Goal: Task Accomplishment & Management: Complete application form

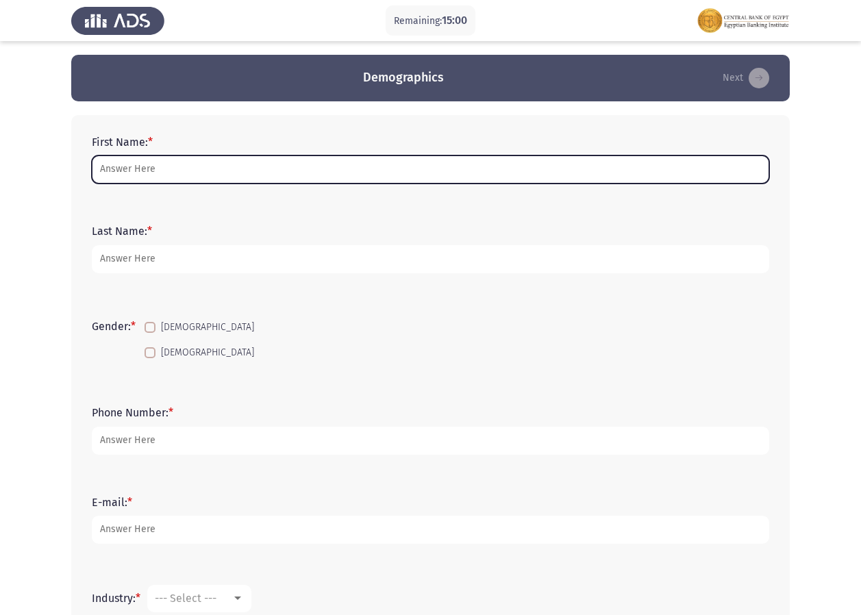
click at [235, 162] on input "First Name: *" at bounding box center [430, 169] width 677 height 28
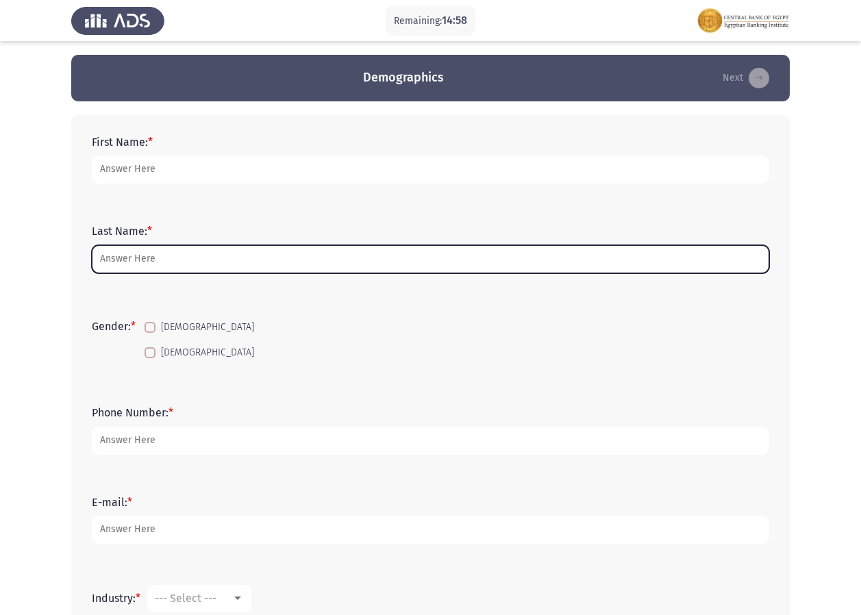
click at [154, 247] on input "Last Name: *" at bounding box center [430, 259] width 677 height 28
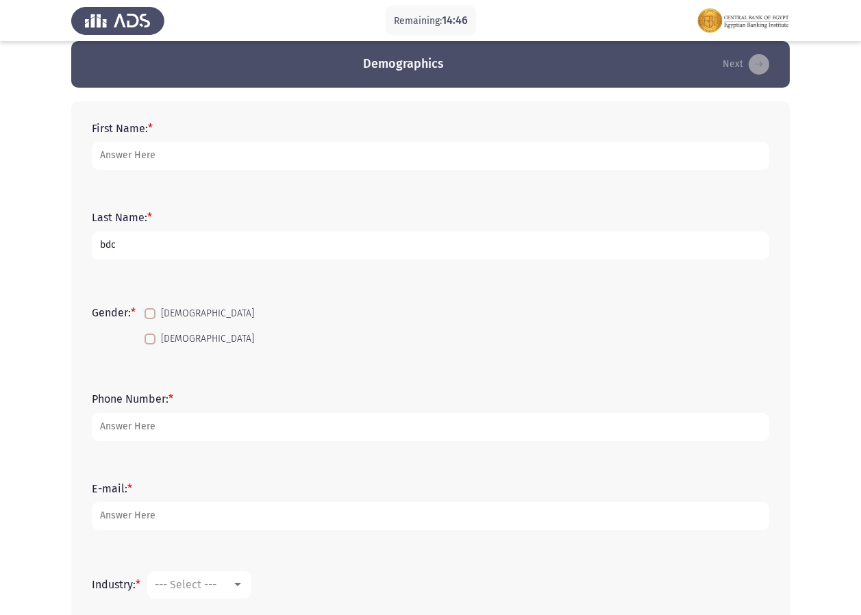
scroll to position [5, 0]
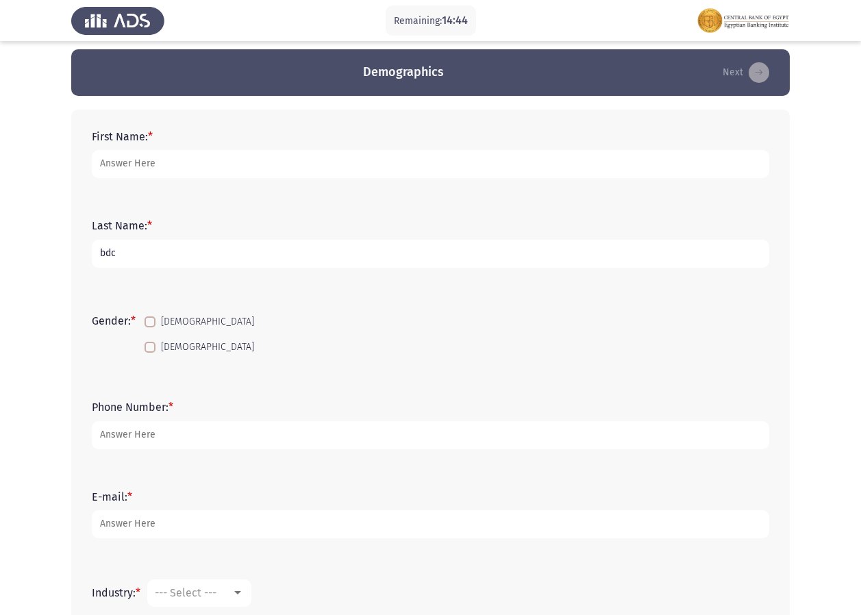
type input "bdc"
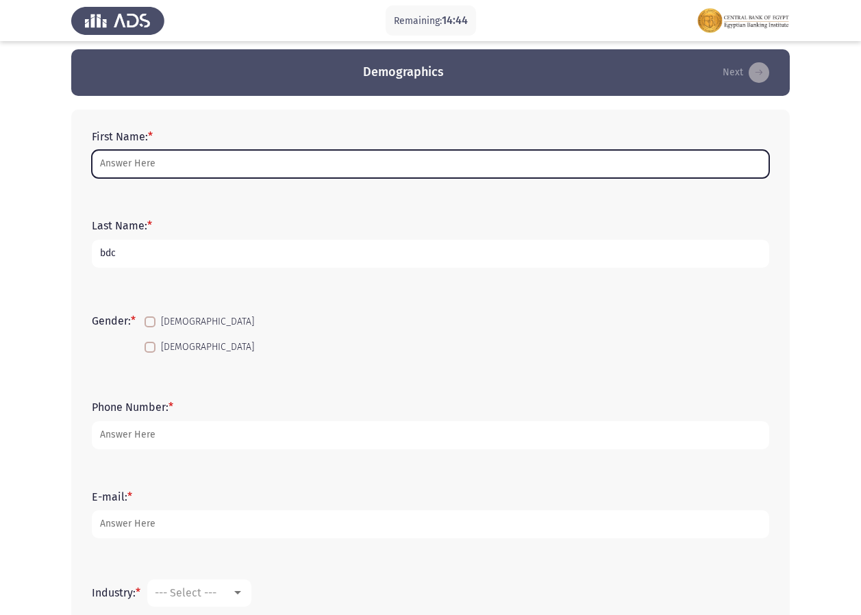
click at [214, 169] on input "First Name: *" at bounding box center [430, 164] width 677 height 28
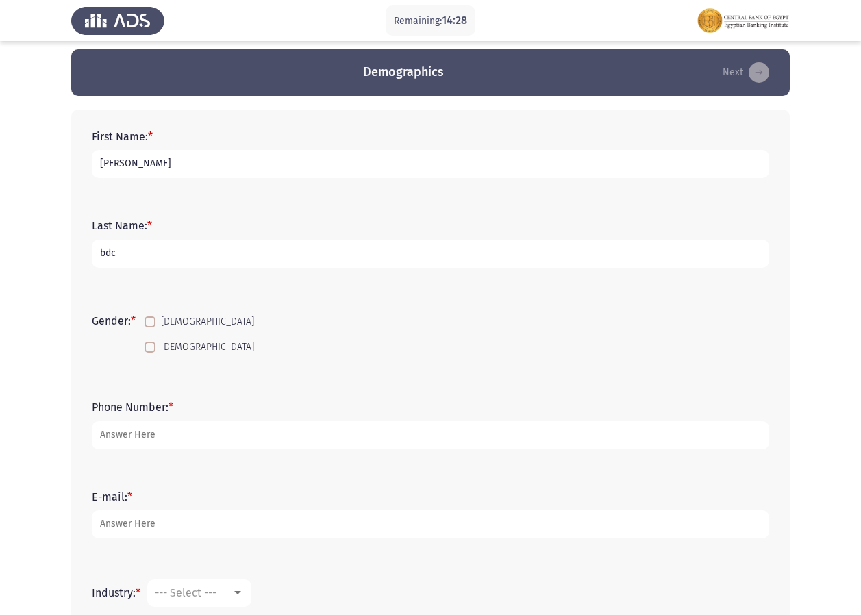
type input "[PERSON_NAME]"
click at [160, 343] on label "[DEMOGRAPHIC_DATA]" at bounding box center [200, 347] width 110 height 16
click at [150, 353] on input "[DEMOGRAPHIC_DATA]" at bounding box center [149, 353] width 1 height 1
checkbox input "true"
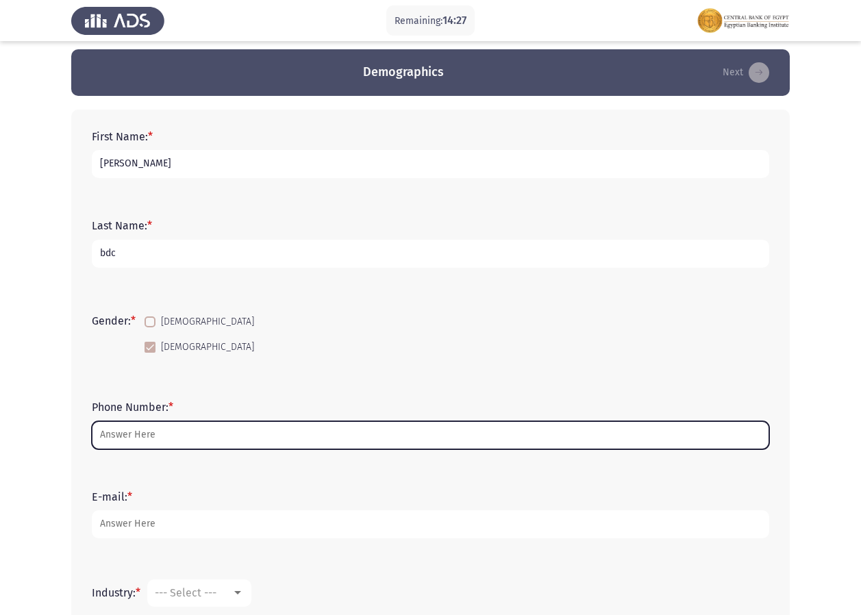
click at [154, 441] on input "Phone Number: *" at bounding box center [430, 435] width 677 height 28
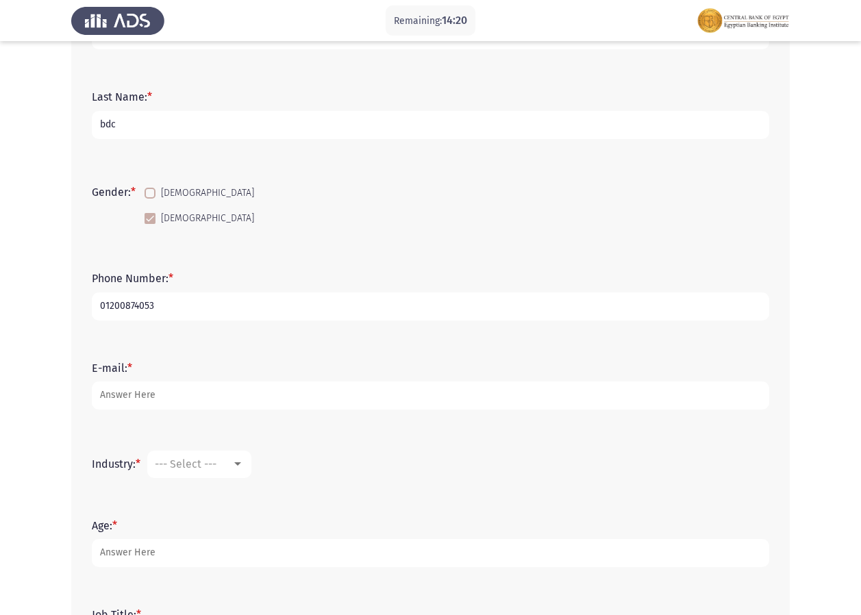
scroll to position [142, 0]
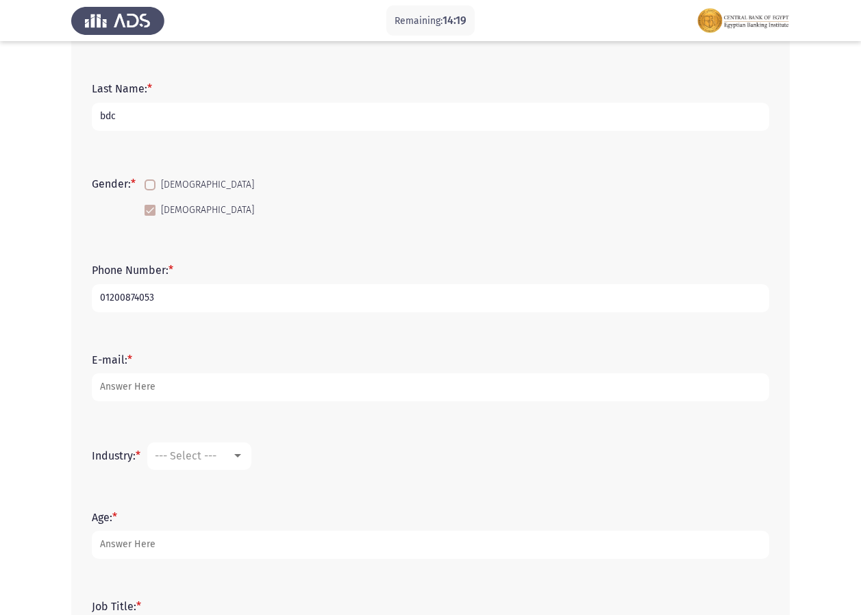
type input "01200874053"
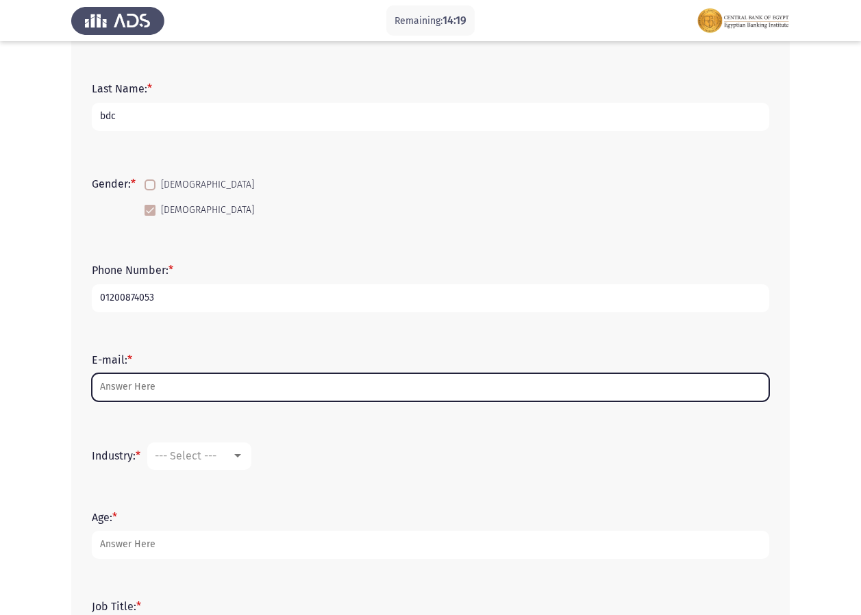
click at [161, 395] on input "E-mail: *" at bounding box center [430, 387] width 677 height 28
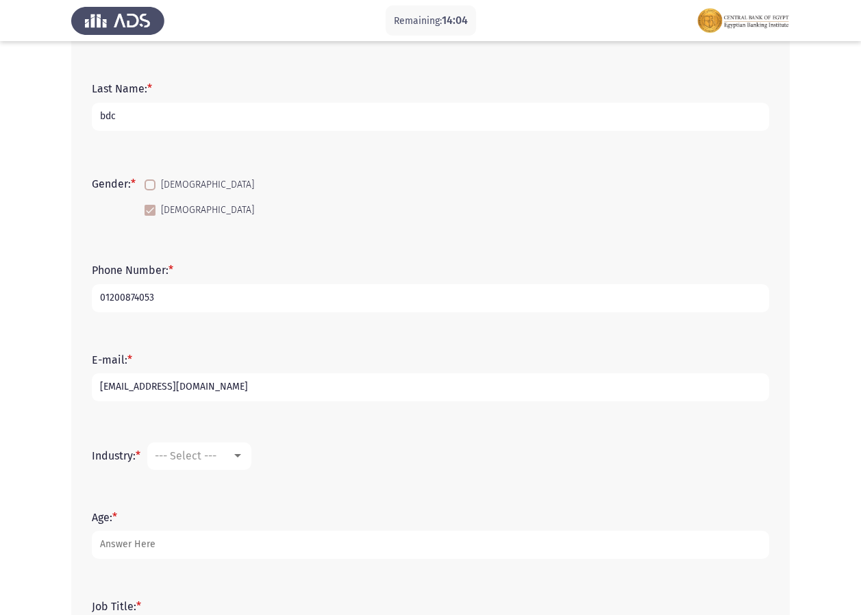
type input "[EMAIL_ADDRESS][DOMAIN_NAME]"
click at [236, 459] on div at bounding box center [238, 456] width 12 height 11
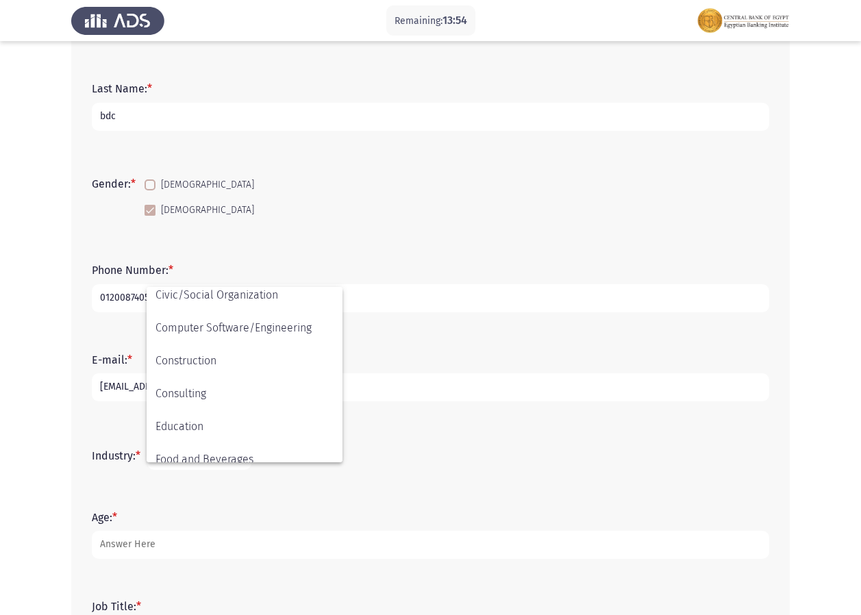
scroll to position [196, 0]
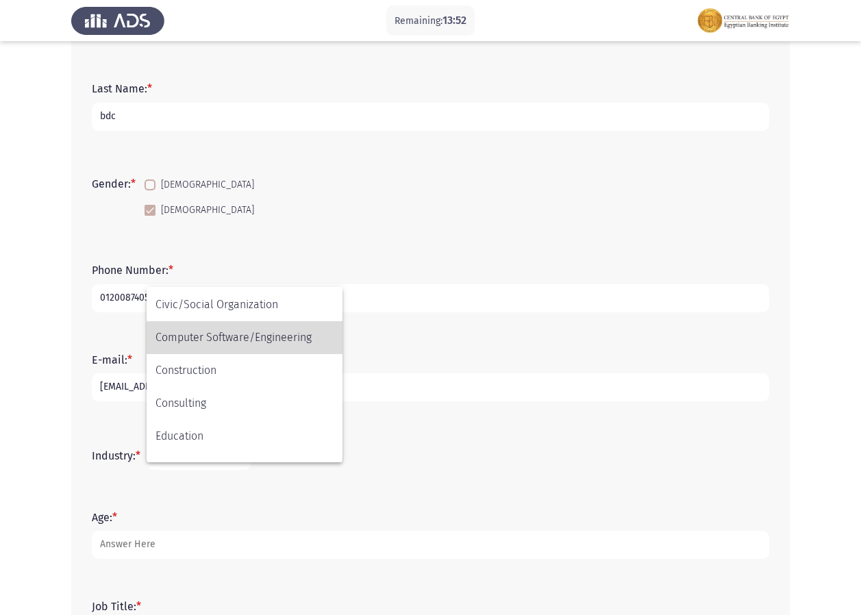
click at [252, 339] on span "Computer Software/Engineering" at bounding box center [244, 337] width 178 height 33
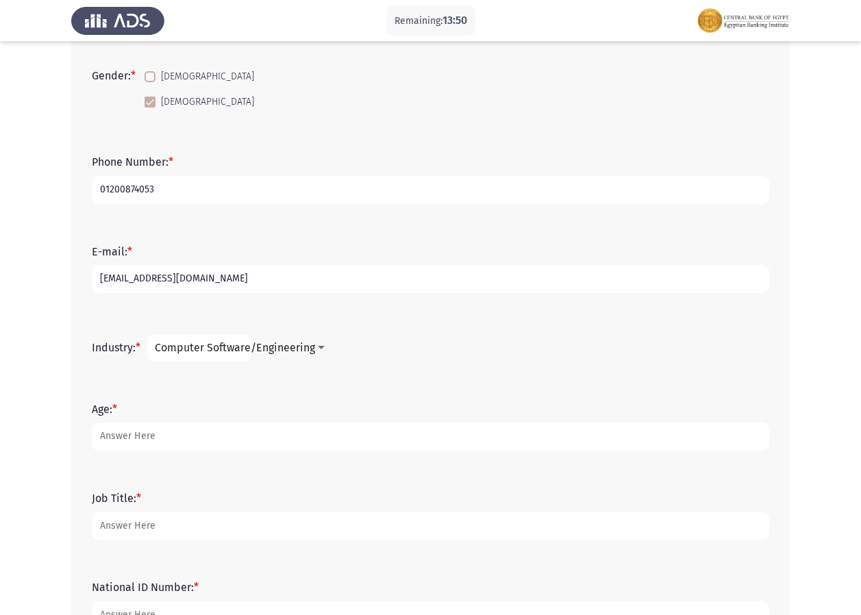
scroll to position [308, 0]
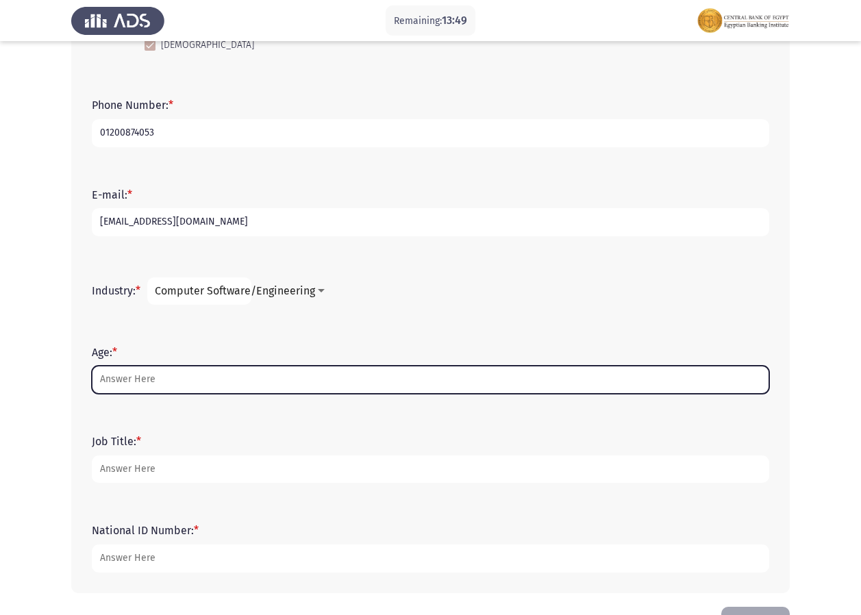
click at [283, 380] on input "Age: *" at bounding box center [430, 380] width 677 height 28
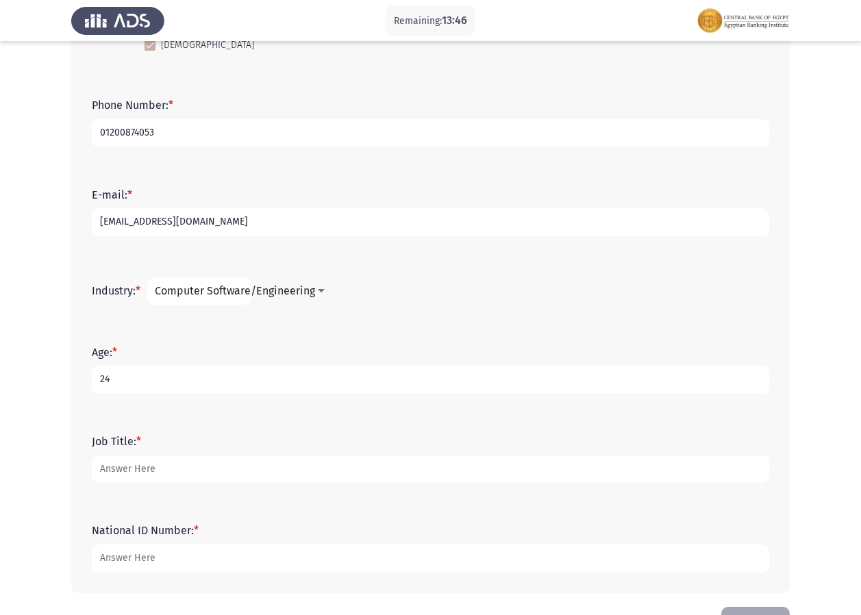
type input "24"
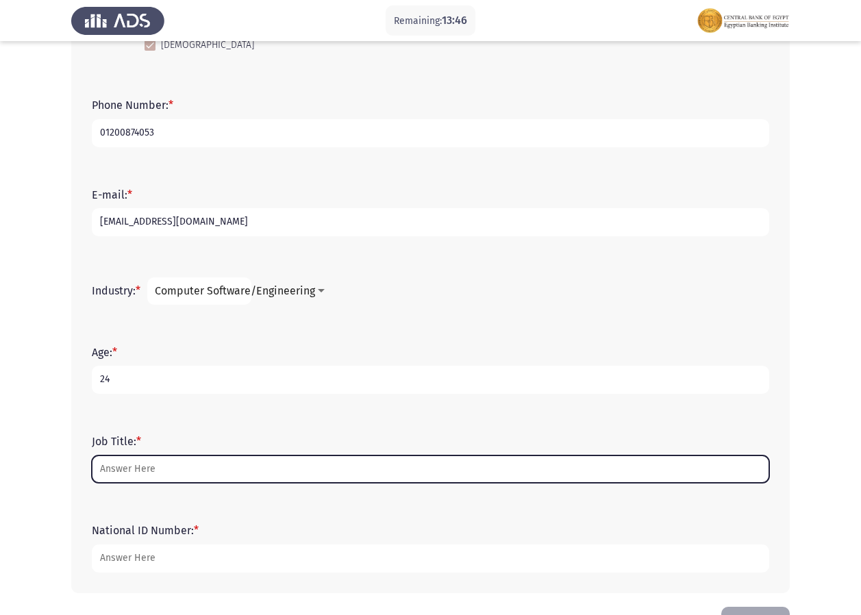
click at [204, 469] on input "Job Title: *" at bounding box center [430, 469] width 677 height 28
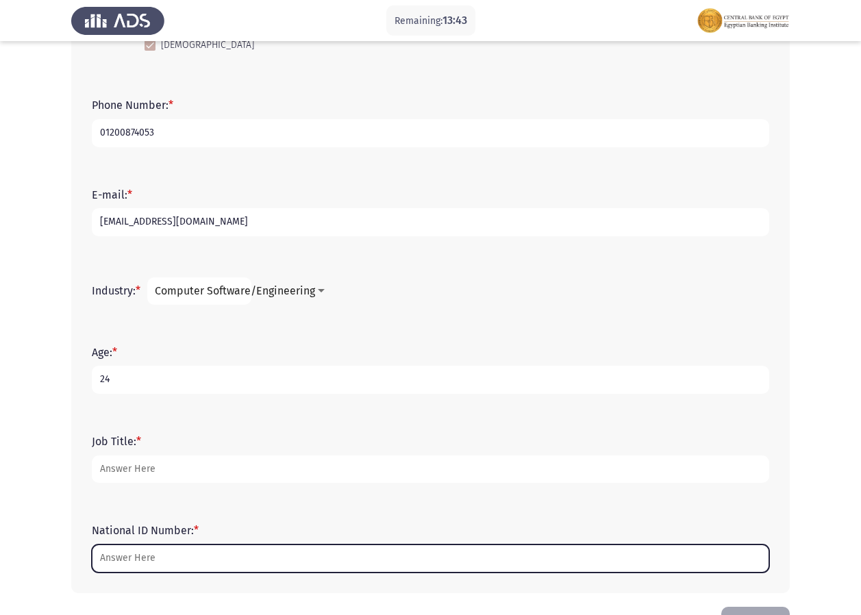
click at [366, 565] on input "National ID Number: *" at bounding box center [430, 559] width 677 height 28
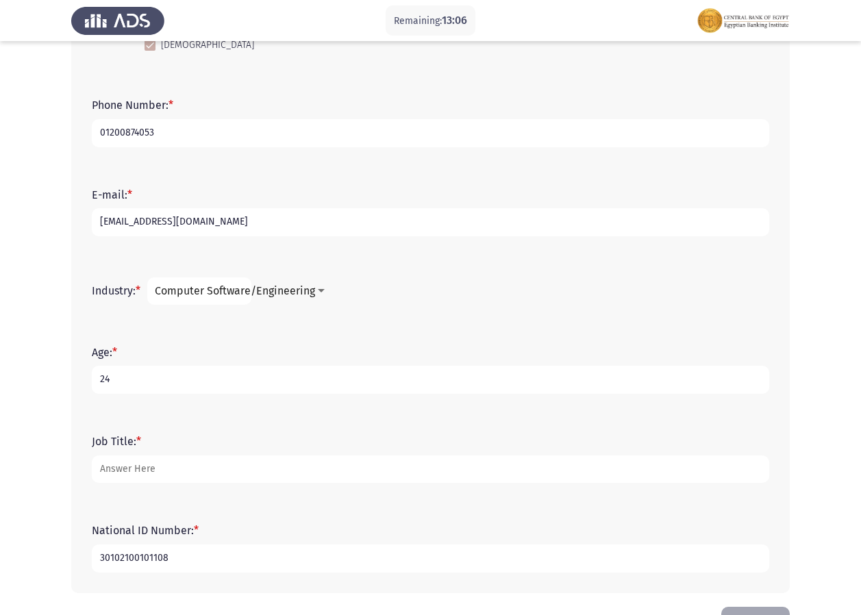
type input "30102100101108"
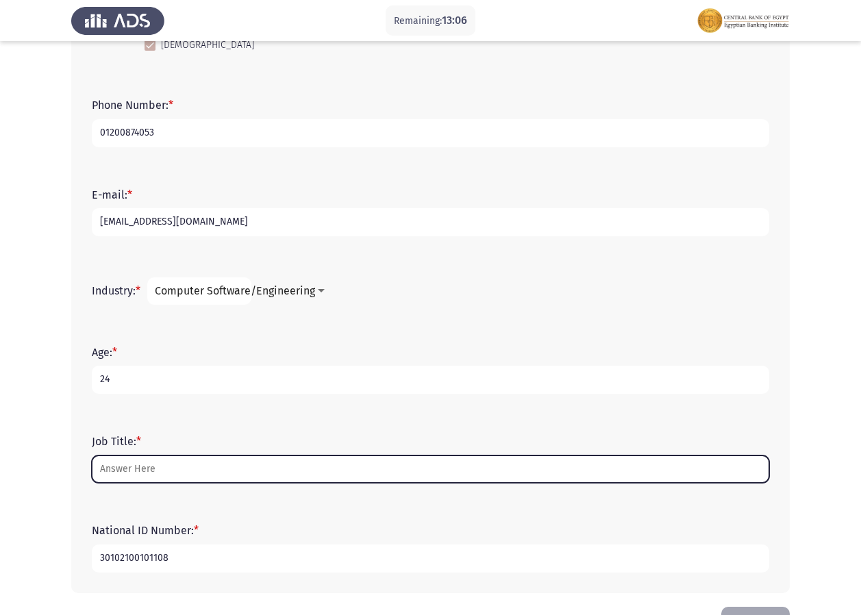
click at [172, 479] on input "Job Title: *" at bounding box center [430, 469] width 677 height 28
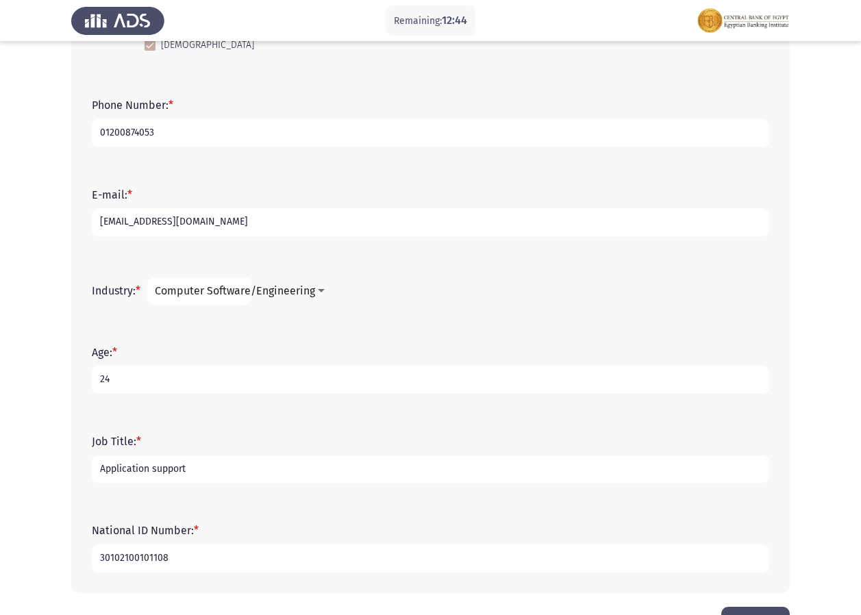
type input "Application support"
click at [373, 337] on div "Age: * [DEMOGRAPHIC_DATA]" at bounding box center [430, 369] width 691 height 89
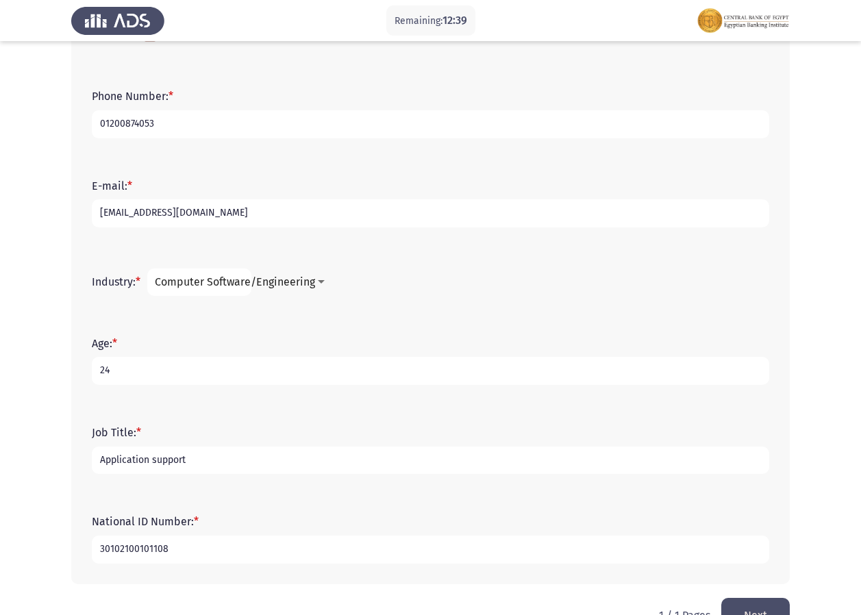
scroll to position [354, 0]
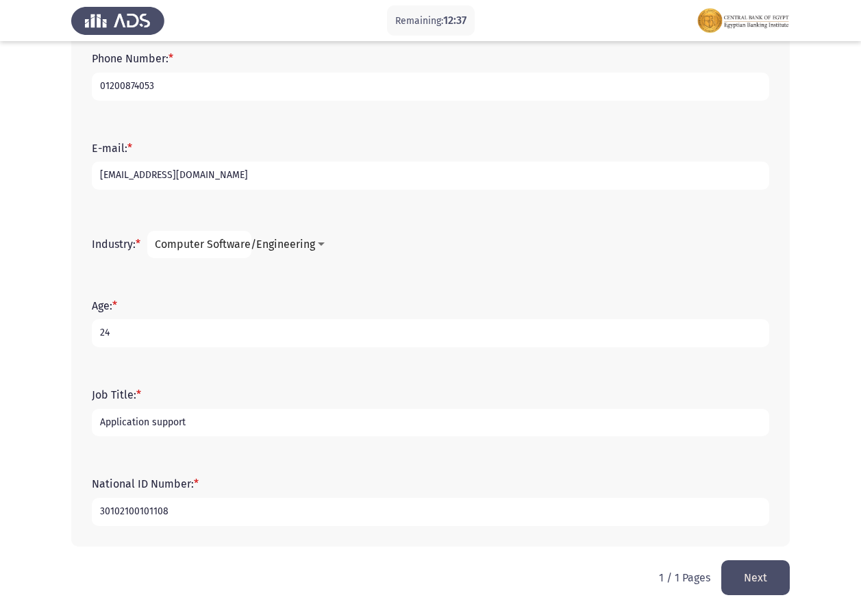
click at [765, 578] on button "Next" at bounding box center [755, 577] width 68 height 35
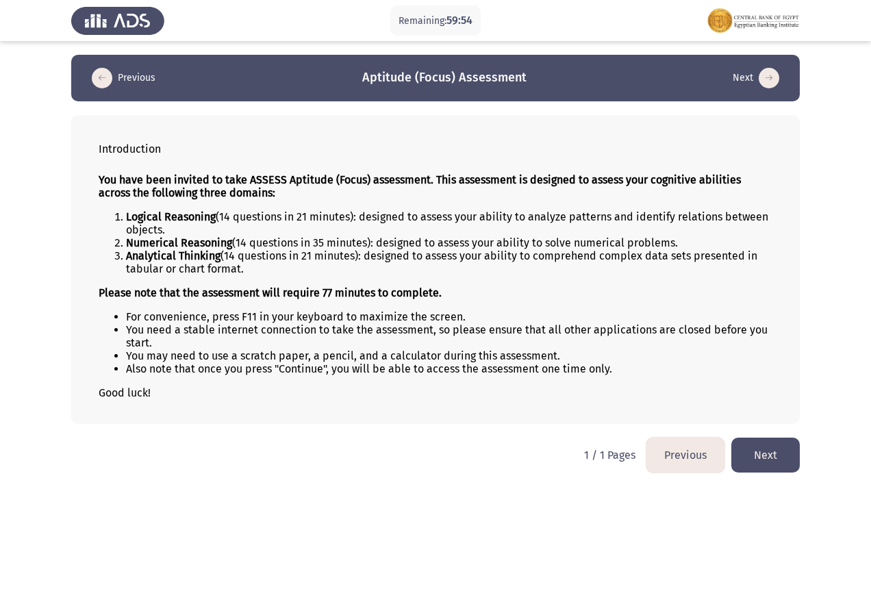
click at [664, 452] on button "Previous" at bounding box center [686, 455] width 78 height 35
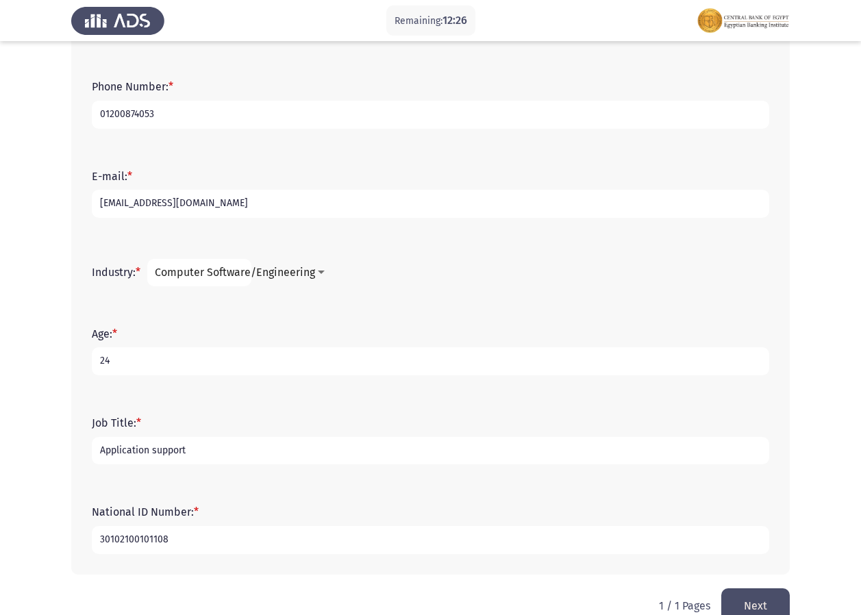
scroll to position [354, 0]
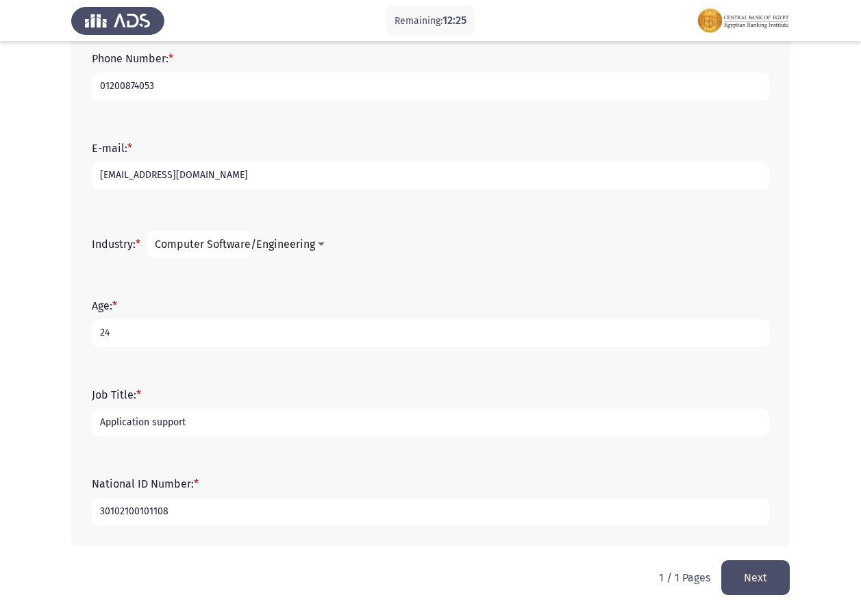
click at [762, 586] on button "Next" at bounding box center [755, 577] width 68 height 35
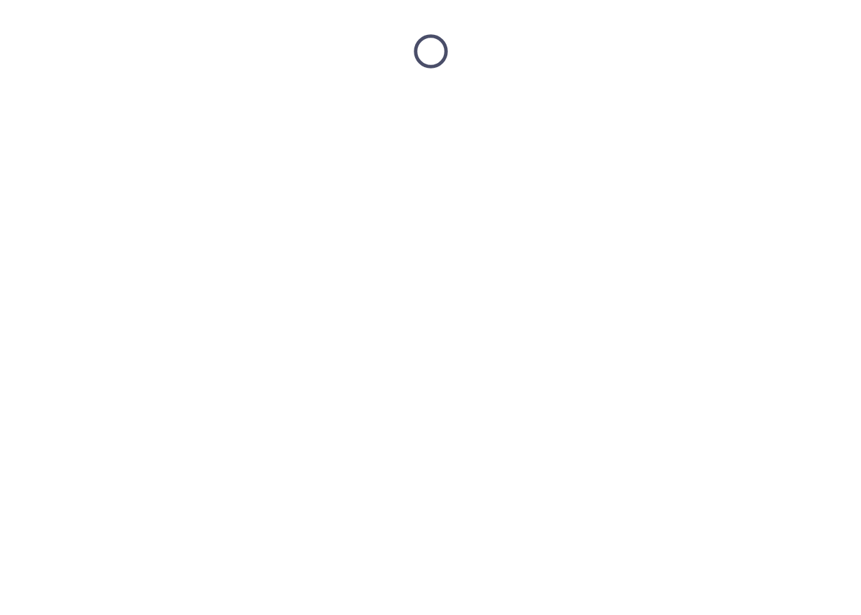
scroll to position [0, 0]
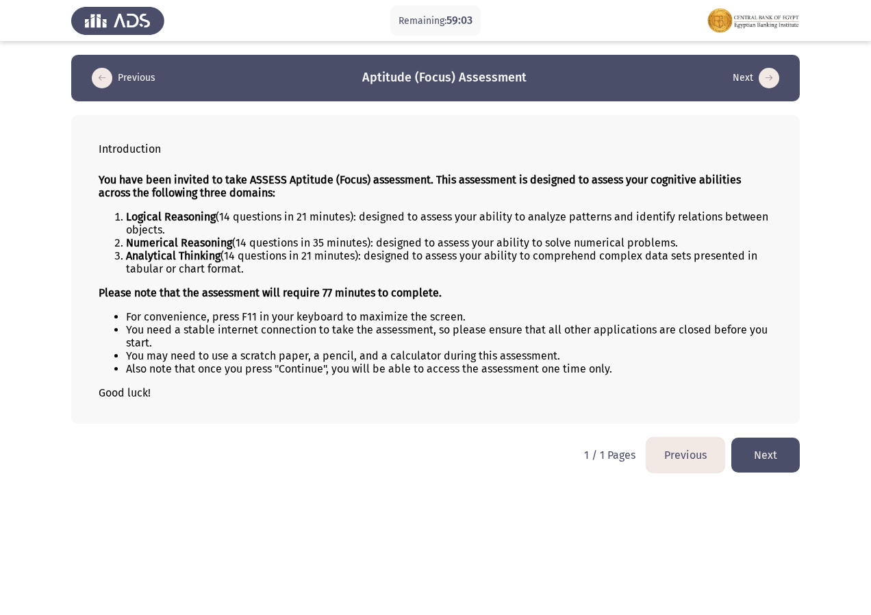
click at [788, 462] on button "Next" at bounding box center [766, 455] width 68 height 35
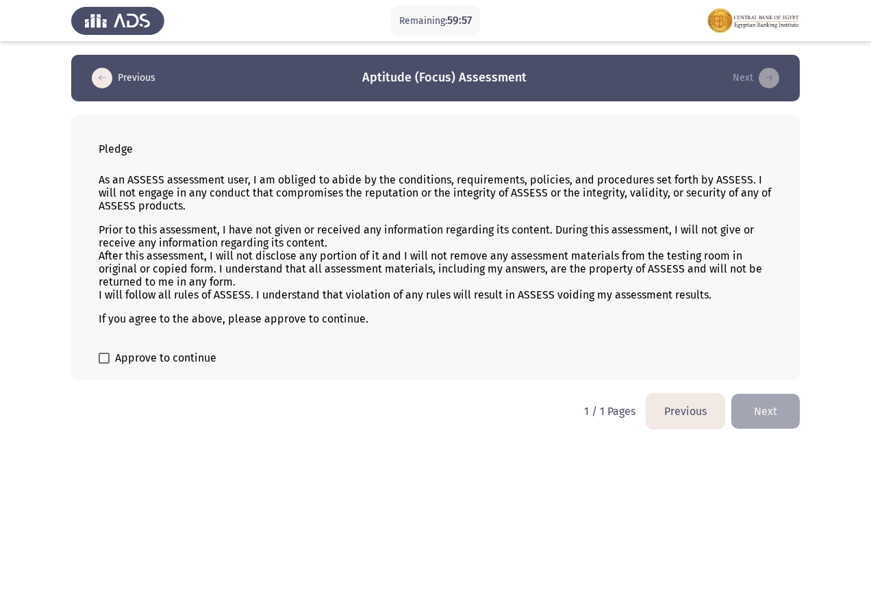
click at [162, 358] on span "Approve to continue" at bounding box center [165, 358] width 101 height 16
click at [104, 364] on input "Approve to continue" at bounding box center [103, 364] width 1 height 1
checkbox input "true"
click at [764, 403] on button "Next" at bounding box center [766, 411] width 68 height 35
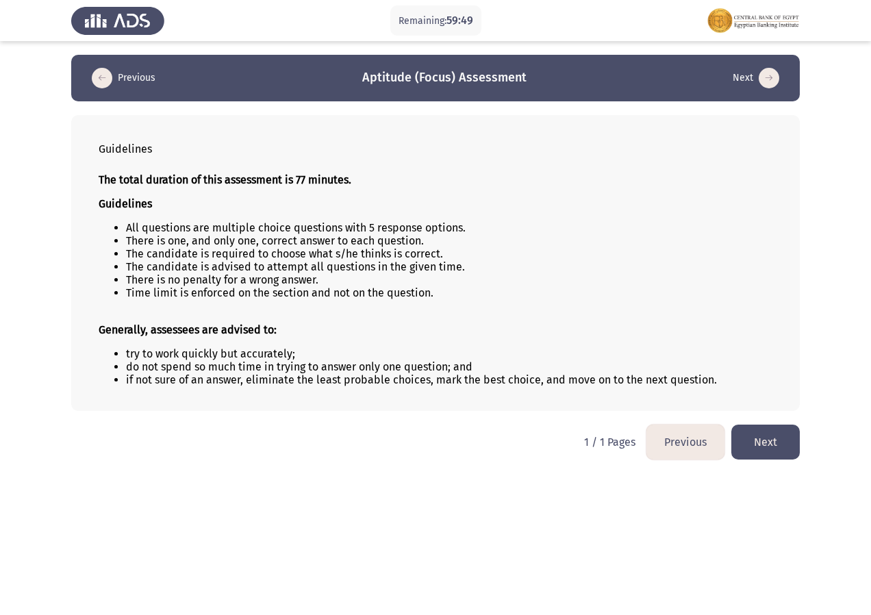
click at [782, 443] on button "Next" at bounding box center [766, 442] width 68 height 35
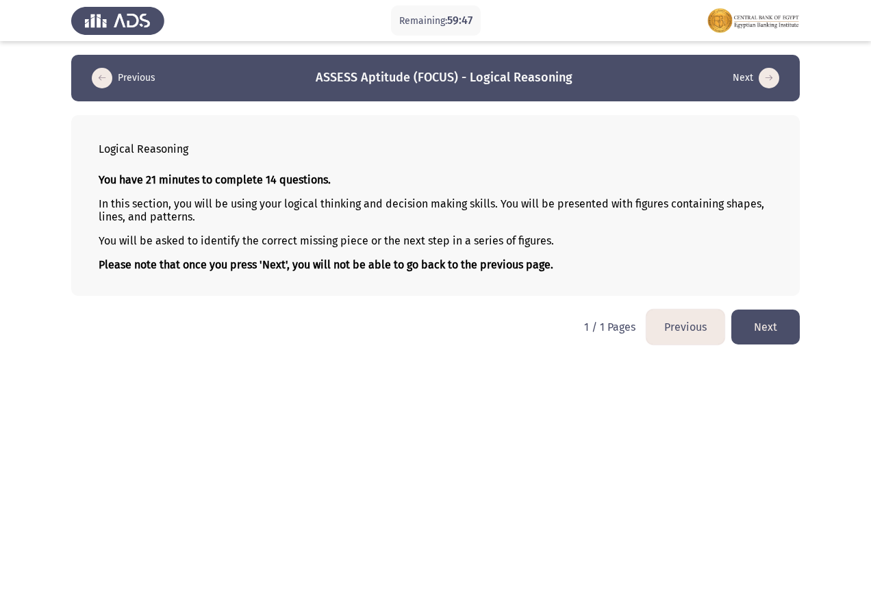
click at [751, 319] on button "Next" at bounding box center [766, 327] width 68 height 35
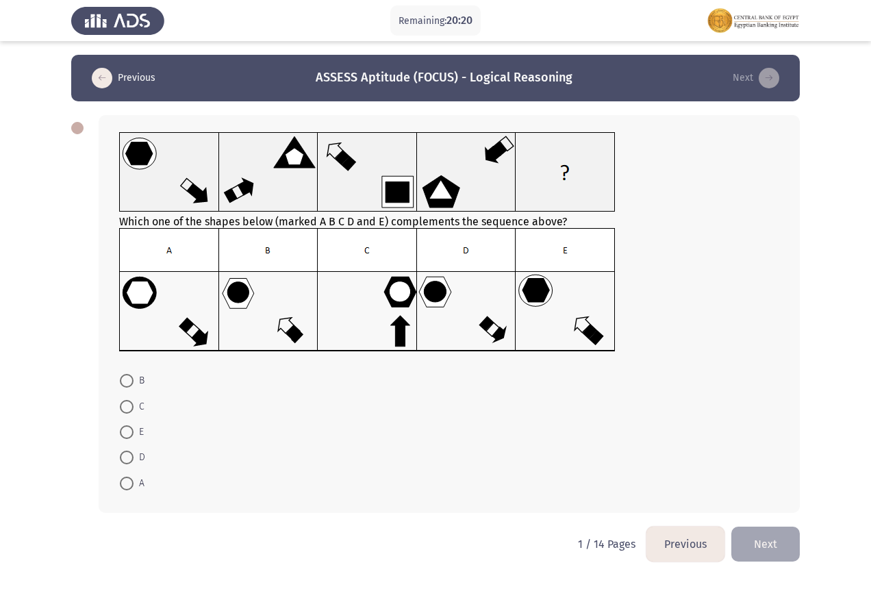
click at [591, 344] on img at bounding box center [367, 290] width 497 height 124
click at [488, 336] on img at bounding box center [367, 290] width 497 height 124
click at [139, 434] on span "E" at bounding box center [139, 432] width 10 height 16
click at [134, 434] on input "E" at bounding box center [127, 432] width 14 height 14
radio input "true"
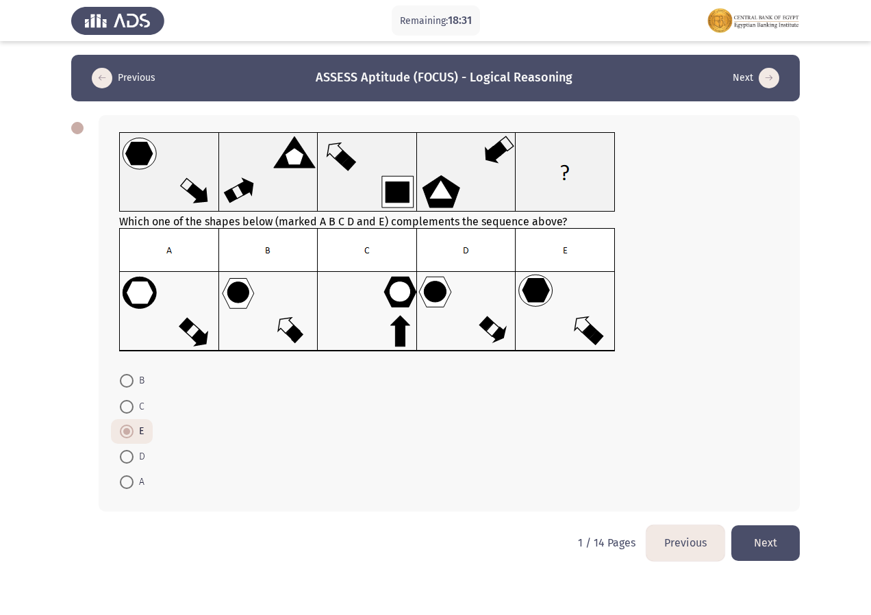
click at [771, 537] on button "Next" at bounding box center [766, 542] width 68 height 35
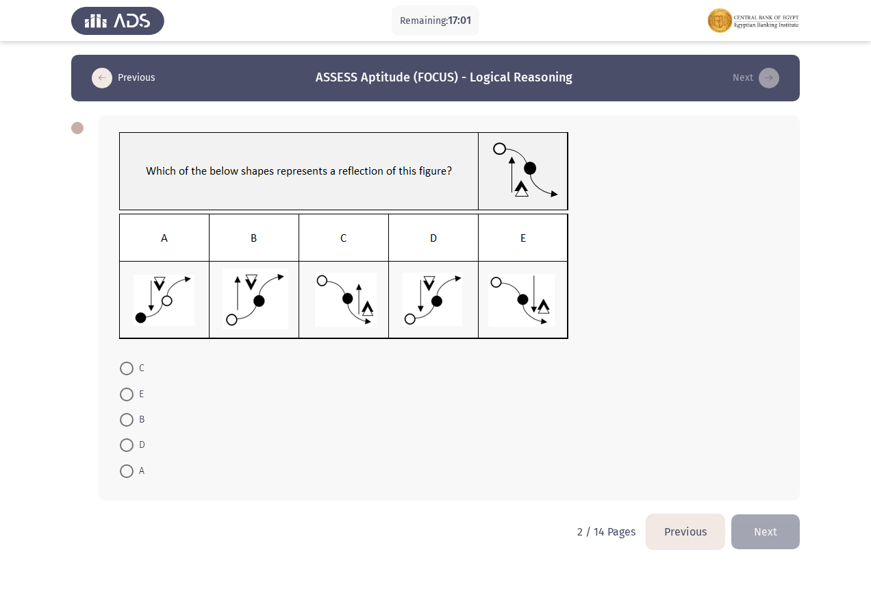
click at [429, 314] on img at bounding box center [344, 277] width 450 height 126
click at [133, 445] on span at bounding box center [127, 445] width 14 height 14
click at [133, 445] on input "D" at bounding box center [127, 445] width 14 height 14
radio input "true"
click at [753, 527] on button "Next" at bounding box center [766, 530] width 68 height 35
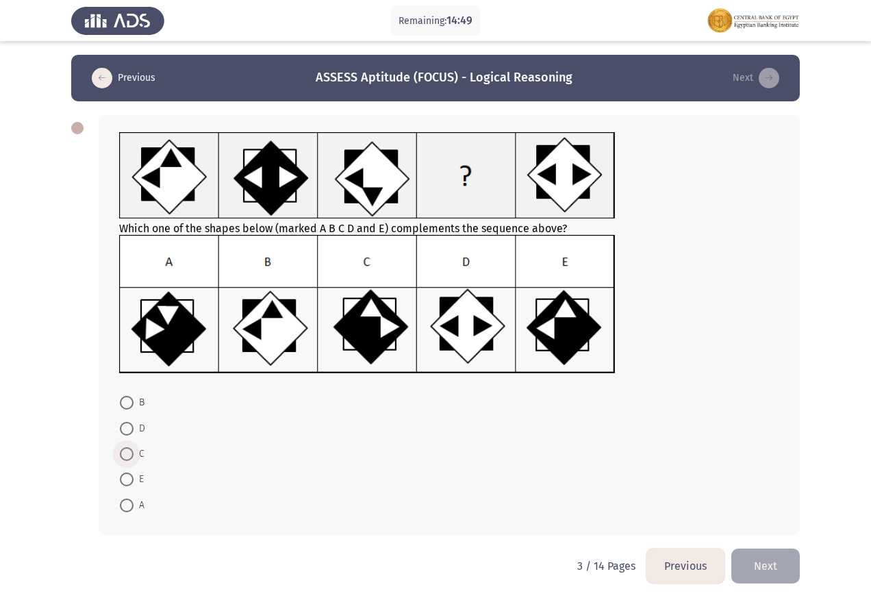
click at [123, 461] on label "C" at bounding box center [132, 454] width 25 height 16
click at [123, 461] on input "C" at bounding box center [127, 454] width 14 height 14
radio input "true"
click at [760, 567] on button "Next" at bounding box center [766, 564] width 68 height 35
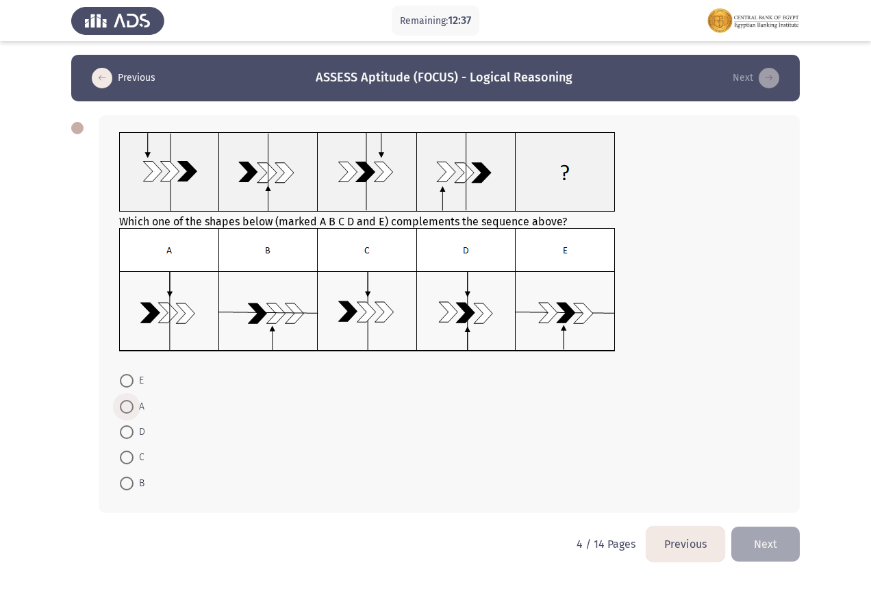
click at [127, 414] on label "A" at bounding box center [132, 407] width 25 height 16
click at [127, 414] on input "A" at bounding box center [127, 407] width 14 height 14
radio input "true"
click at [771, 541] on button "Next" at bounding box center [766, 542] width 68 height 35
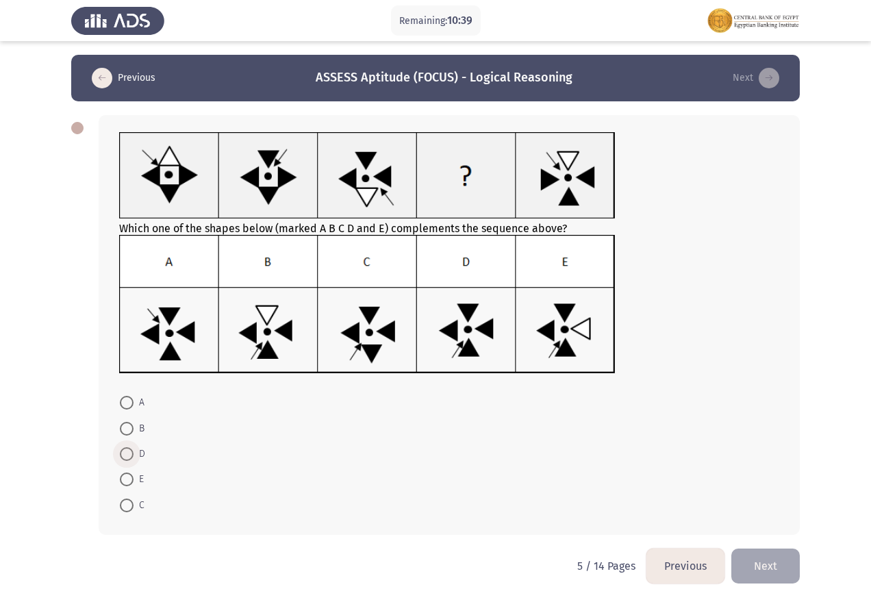
click at [129, 455] on span at bounding box center [127, 454] width 14 height 14
click at [129, 455] on input "D" at bounding box center [127, 454] width 14 height 14
radio input "true"
click at [772, 568] on button "Next" at bounding box center [766, 564] width 68 height 35
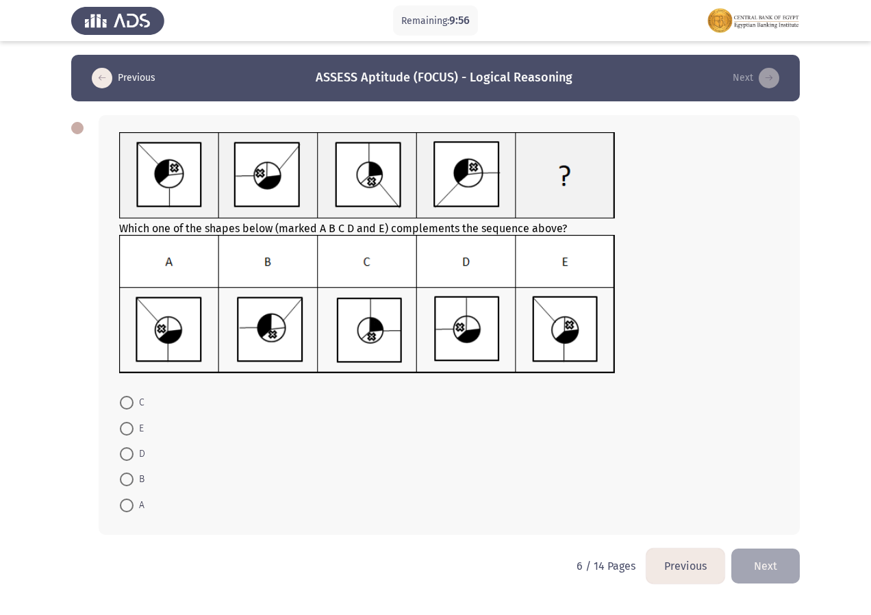
click at [136, 507] on span "A" at bounding box center [139, 505] width 11 height 16
click at [134, 507] on input "A" at bounding box center [127, 506] width 14 height 14
radio input "true"
click at [771, 569] on button "Next" at bounding box center [766, 564] width 68 height 35
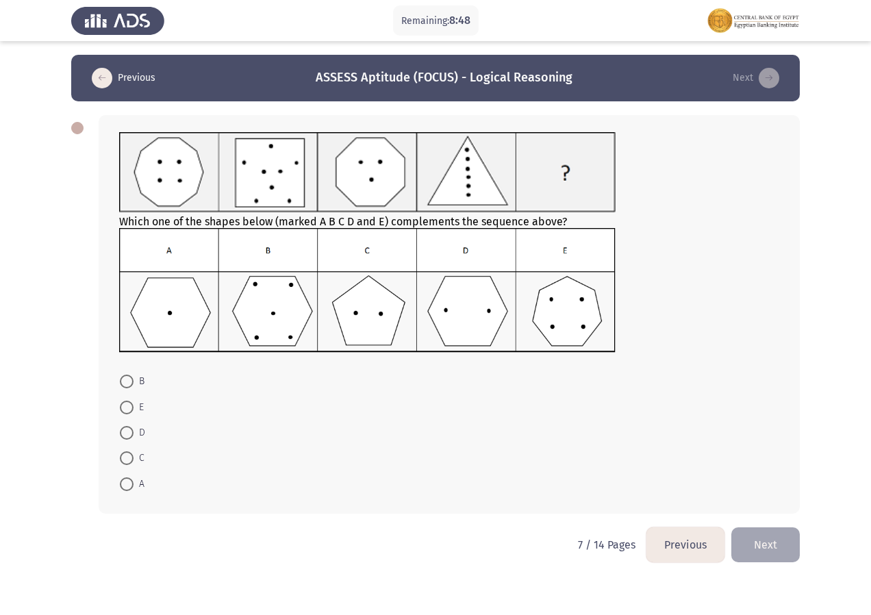
click at [139, 427] on span "D" at bounding box center [140, 433] width 12 height 16
click at [134, 427] on input "D" at bounding box center [127, 433] width 14 height 14
radio input "true"
click at [755, 545] on button "Next" at bounding box center [766, 543] width 68 height 35
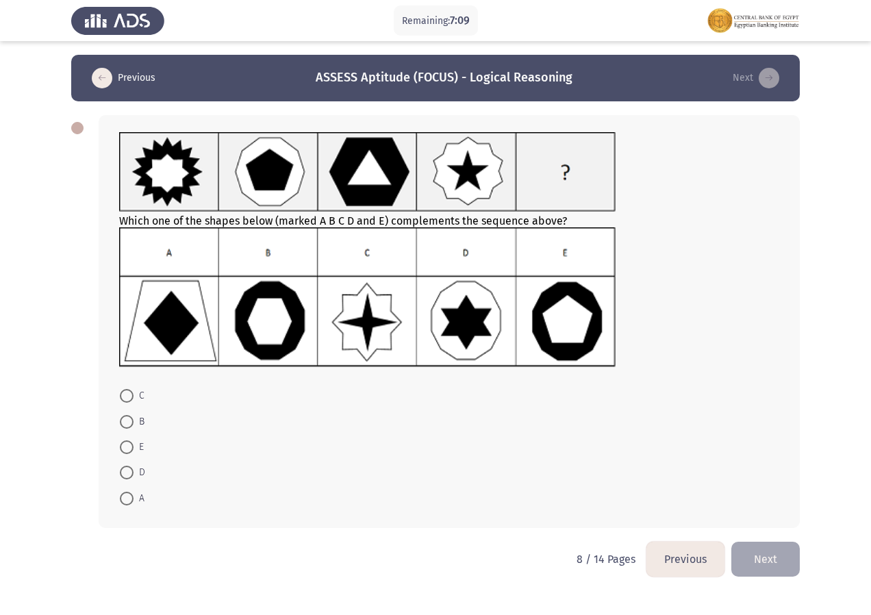
click at [141, 427] on span "B" at bounding box center [139, 422] width 11 height 16
click at [134, 427] on input "B" at bounding box center [127, 422] width 14 height 14
radio input "true"
click at [770, 563] on button "Next" at bounding box center [766, 557] width 68 height 35
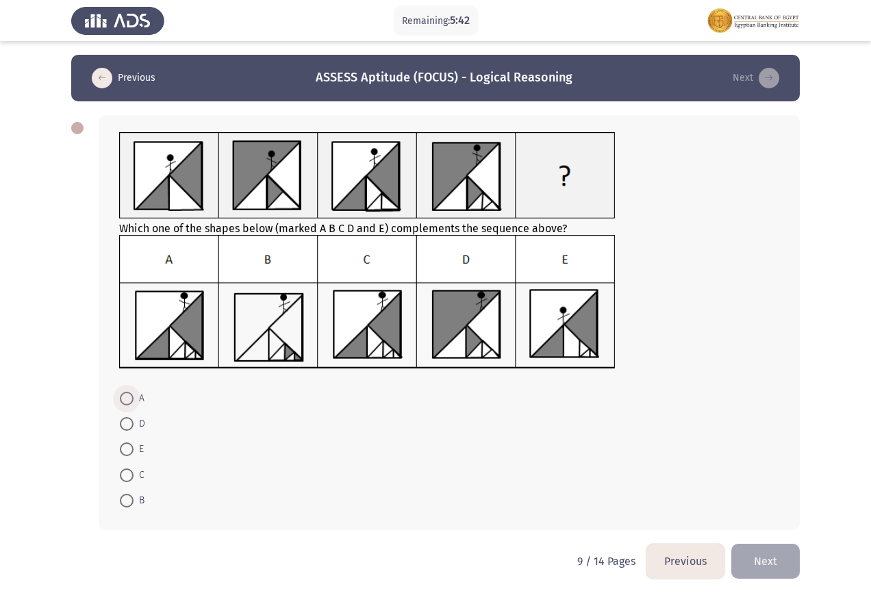
click at [130, 397] on span at bounding box center [127, 399] width 14 height 14
click at [130, 397] on input "A" at bounding box center [127, 399] width 14 height 14
radio input "true"
click at [760, 565] on button "Next" at bounding box center [766, 560] width 68 height 35
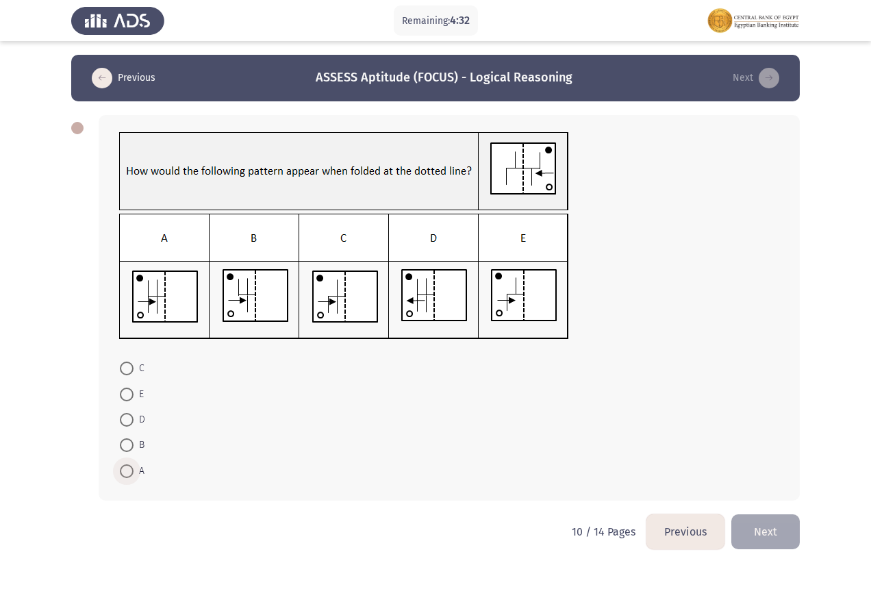
click at [136, 468] on span "A" at bounding box center [139, 471] width 11 height 16
click at [134, 468] on input "A" at bounding box center [127, 471] width 14 height 14
radio input "true"
click at [777, 540] on button "Next" at bounding box center [766, 530] width 68 height 35
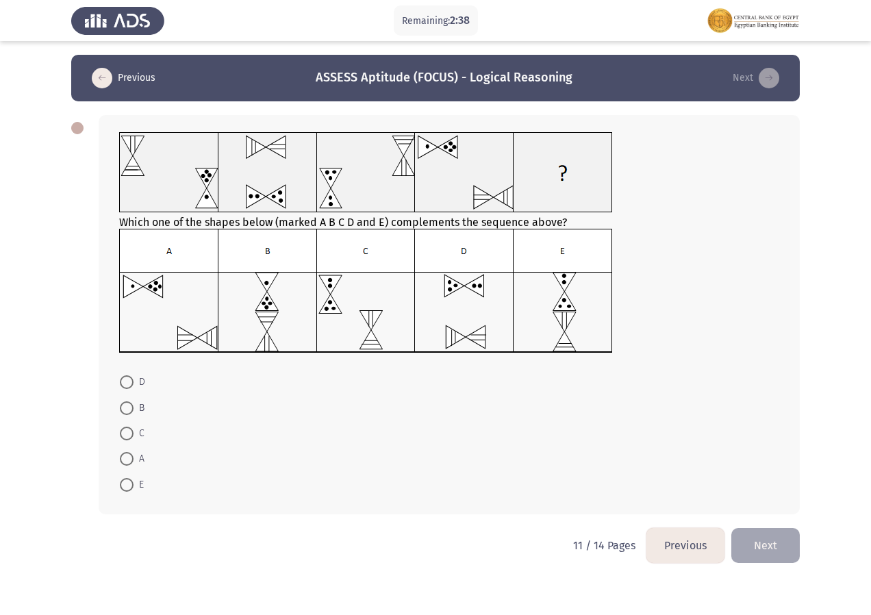
click at [136, 488] on span "E" at bounding box center [139, 485] width 10 height 16
click at [134, 488] on input "E" at bounding box center [127, 485] width 14 height 14
radio input "true"
click at [796, 548] on button "Next" at bounding box center [766, 544] width 68 height 35
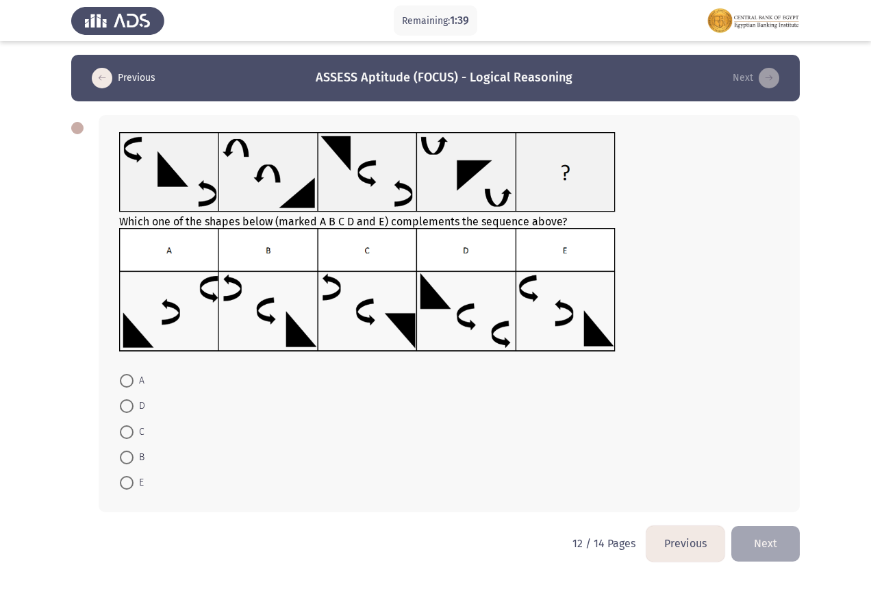
click at [136, 453] on span "B" at bounding box center [139, 457] width 11 height 16
click at [134, 453] on input "B" at bounding box center [127, 458] width 14 height 14
radio input "true"
click at [774, 542] on button "Next" at bounding box center [766, 542] width 68 height 35
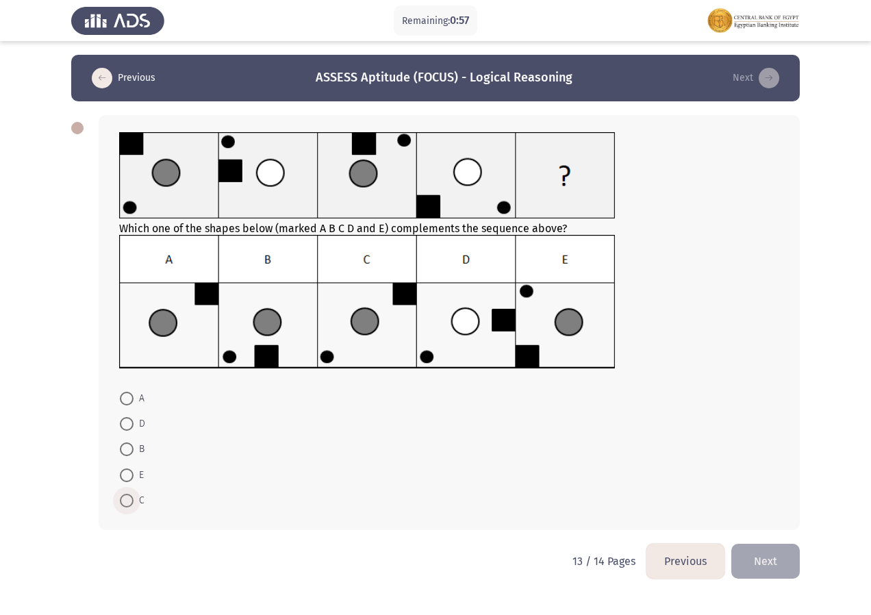
click at [139, 494] on span "C" at bounding box center [139, 500] width 11 height 16
click at [134, 494] on input "C" at bounding box center [127, 501] width 14 height 14
radio input "true"
click at [777, 557] on button "Next" at bounding box center [766, 560] width 68 height 35
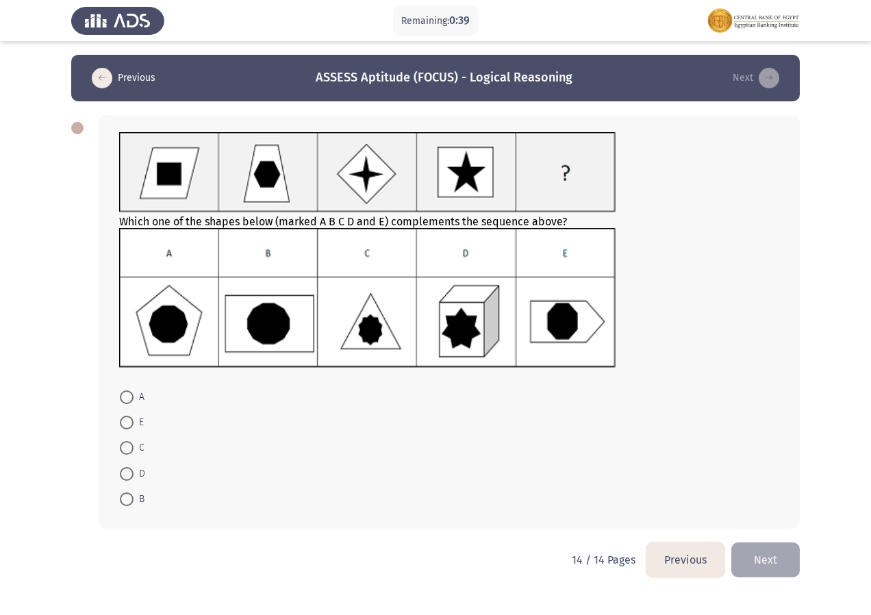
click at [144, 499] on span "B" at bounding box center [139, 499] width 11 height 16
click at [134, 499] on input "B" at bounding box center [127, 499] width 14 height 14
radio input "true"
click at [684, 559] on button "Previous" at bounding box center [686, 559] width 78 height 35
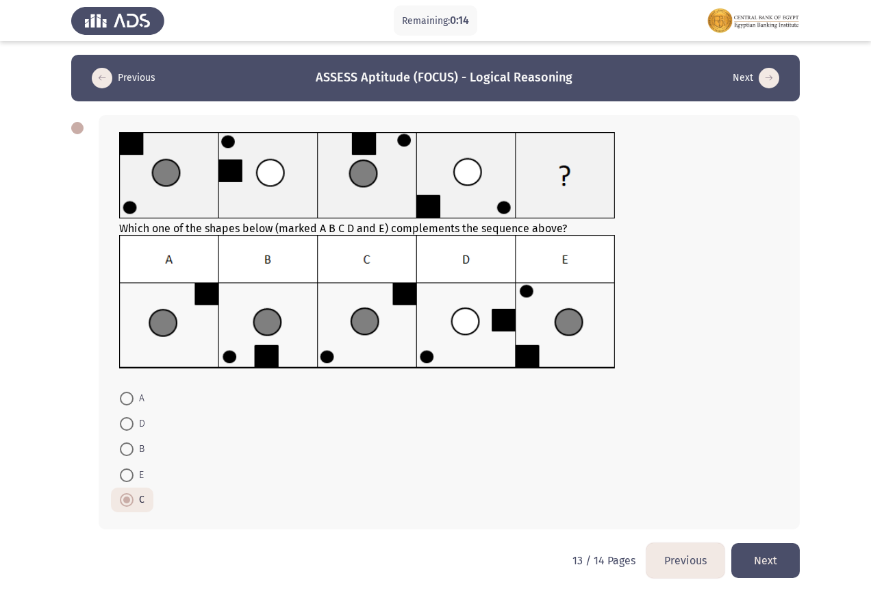
click at [670, 564] on button "Previous" at bounding box center [686, 560] width 78 height 35
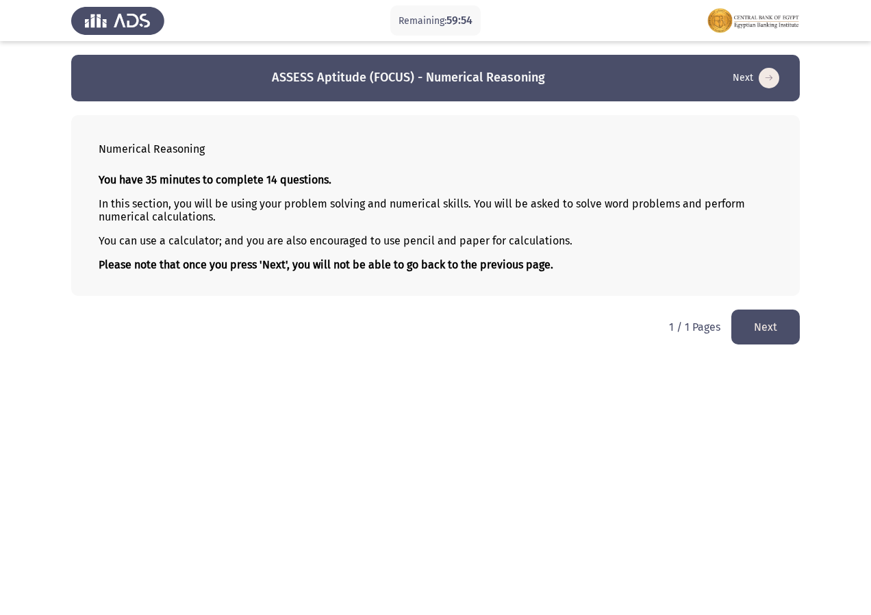
click at [764, 328] on button "Next" at bounding box center [766, 327] width 68 height 35
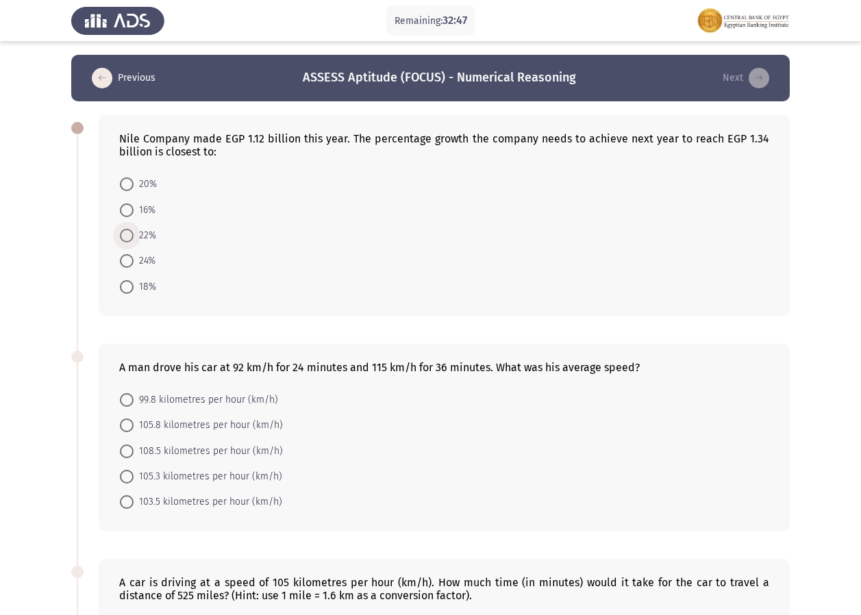
click at [132, 241] on span at bounding box center [127, 236] width 14 height 14
click at [132, 241] on input "22%" at bounding box center [127, 236] width 14 height 14
radio input "true"
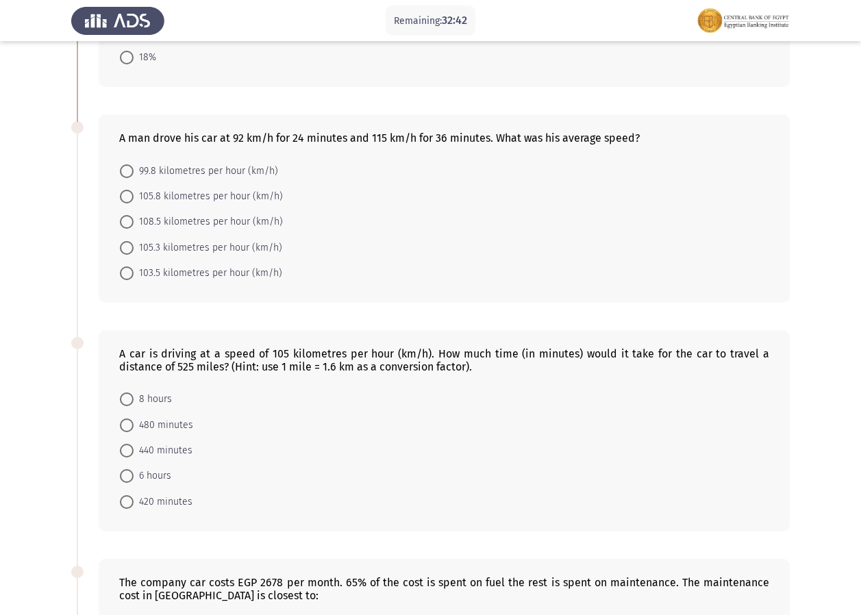
scroll to position [234, 0]
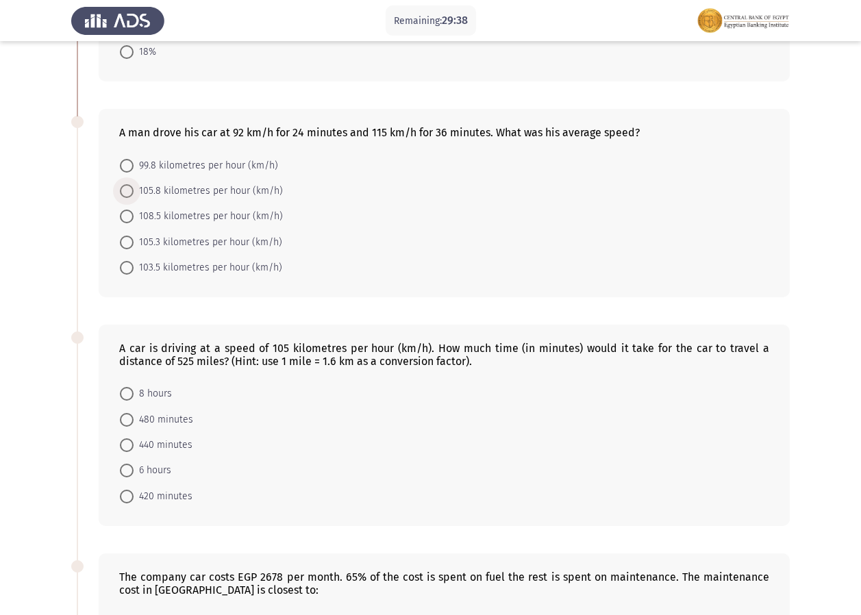
click at [228, 185] on span "105.8 kilometres per hour (km/h)" at bounding box center [208, 191] width 149 height 16
click at [134, 185] on input "105.8 kilometres per hour (km/h)" at bounding box center [127, 191] width 14 height 14
radio input "true"
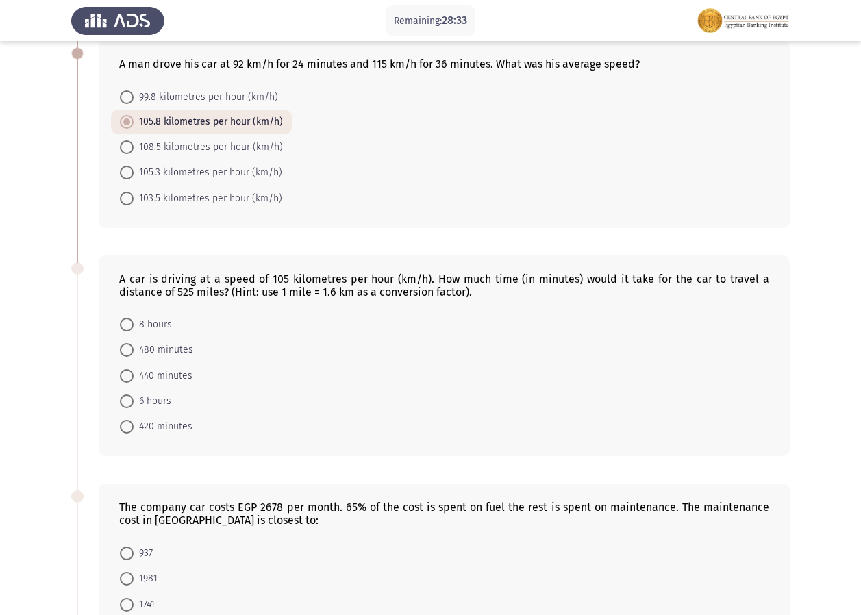
scroll to position [345, 0]
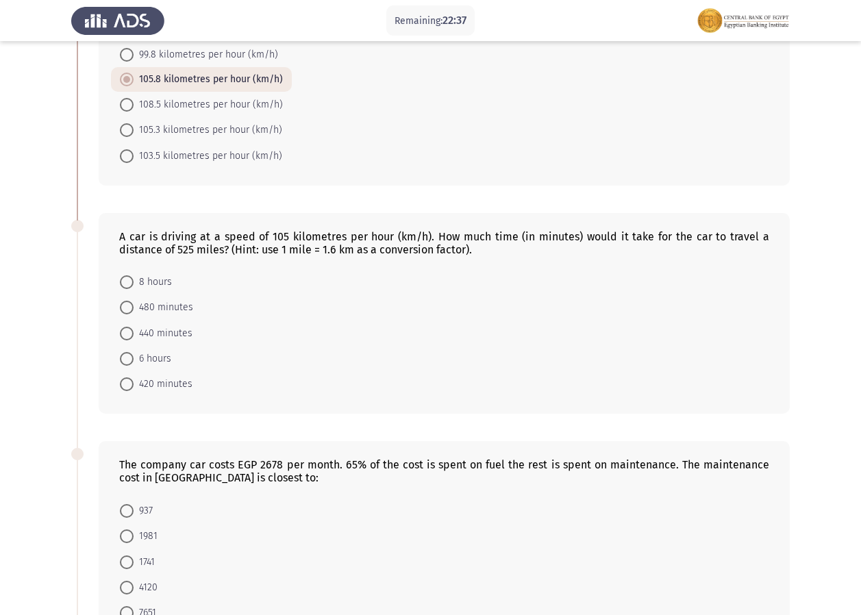
click at [165, 312] on span "480 minutes" at bounding box center [164, 307] width 60 height 16
click at [134, 312] on input "480 minutes" at bounding box center [127, 308] width 14 height 14
radio input "true"
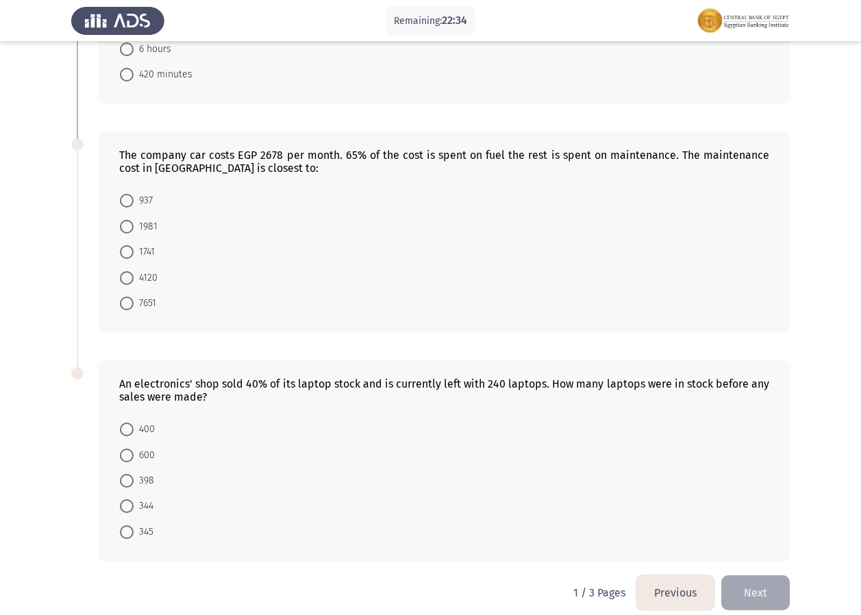
scroll to position [669, 0]
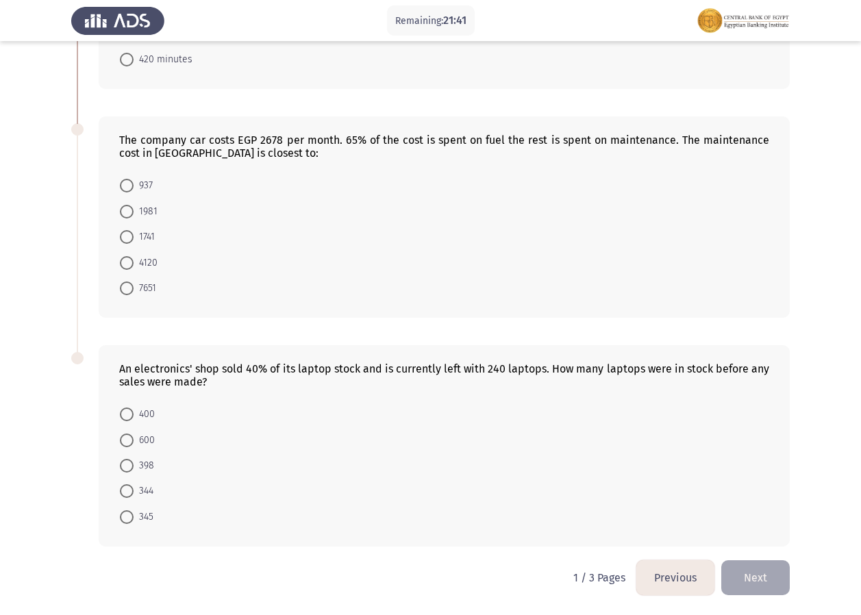
click at [130, 243] on span at bounding box center [127, 237] width 14 height 14
click at [130, 243] on input "1741" at bounding box center [127, 237] width 14 height 14
radio input "true"
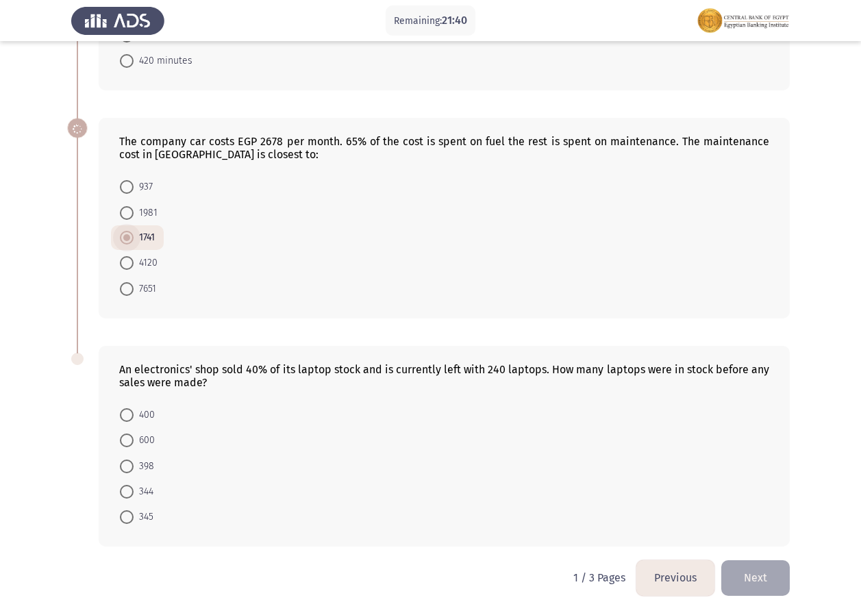
scroll to position [667, 0]
click at [135, 439] on span "600" at bounding box center [144, 440] width 21 height 16
click at [134, 439] on input "600" at bounding box center [127, 441] width 14 height 14
radio input "true"
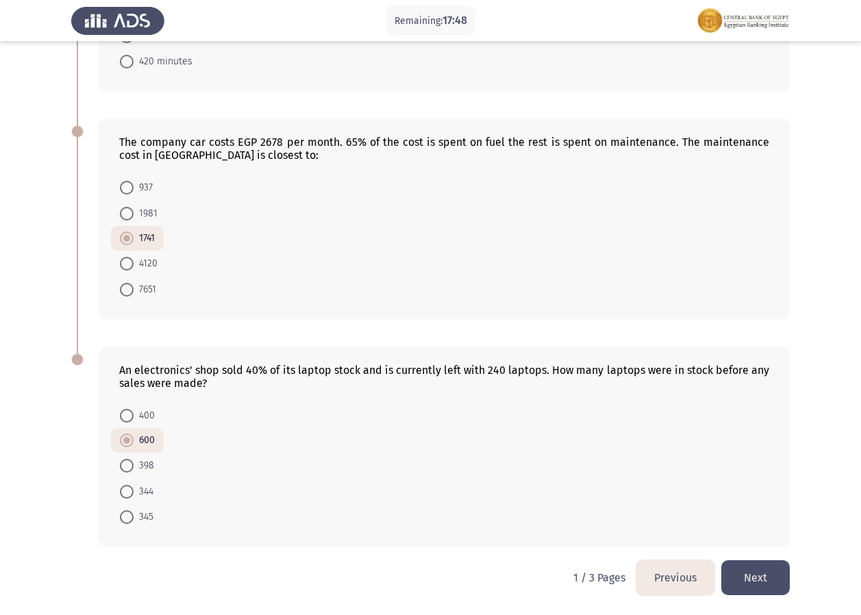
click at [753, 580] on button "Next" at bounding box center [755, 577] width 68 height 35
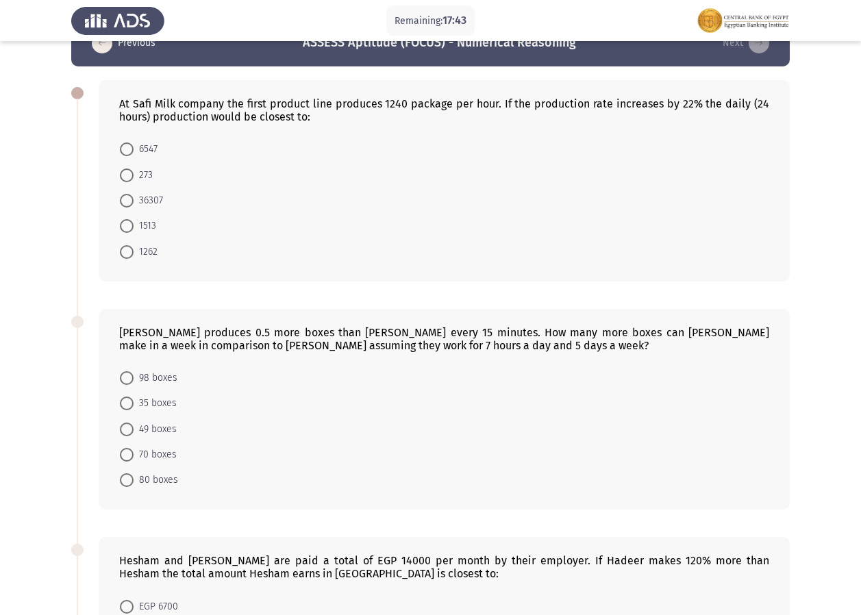
scroll to position [15, 0]
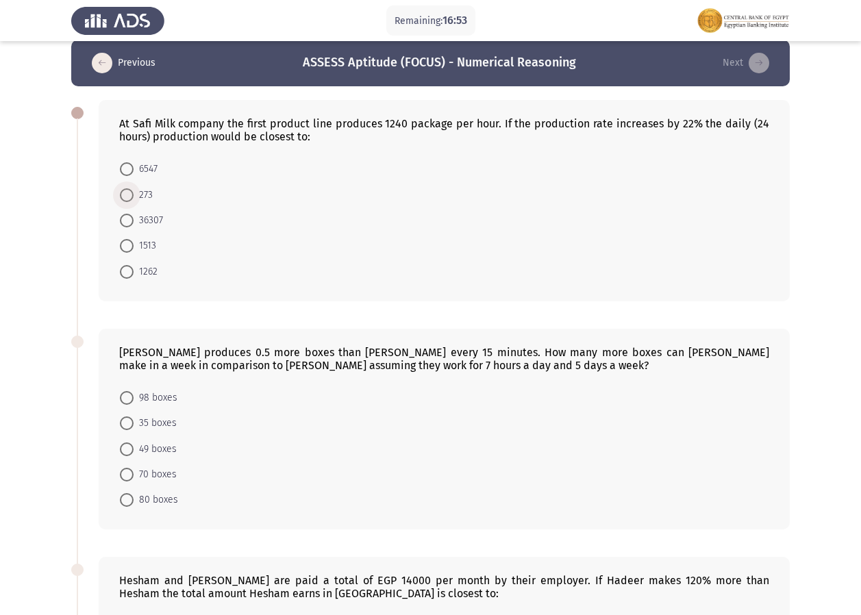
click at [142, 190] on span "273" at bounding box center [143, 195] width 19 height 16
click at [134, 190] on input "273" at bounding box center [127, 195] width 14 height 14
radio input "true"
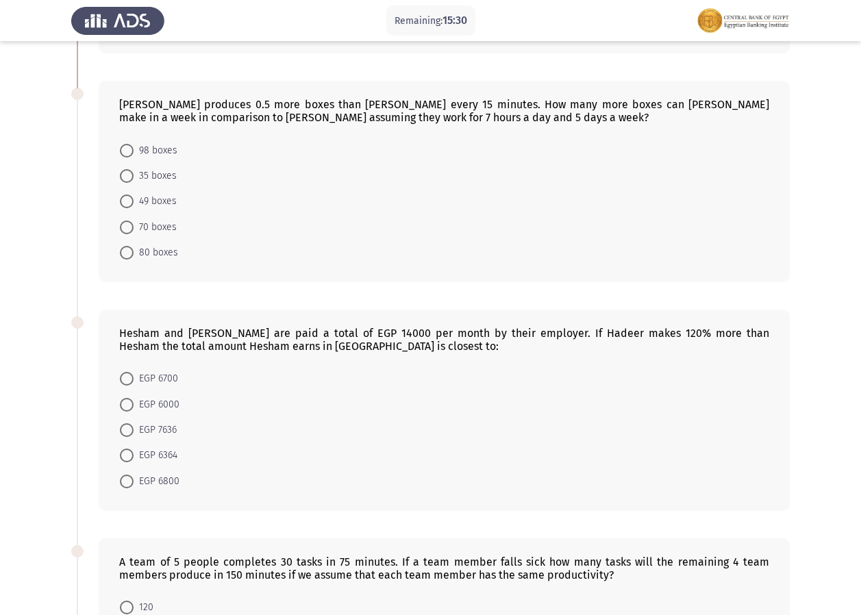
scroll to position [261, 0]
click at [162, 151] on span "98 boxes" at bounding box center [156, 151] width 44 height 16
click at [134, 151] on input "98 boxes" at bounding box center [127, 152] width 14 height 14
radio input "true"
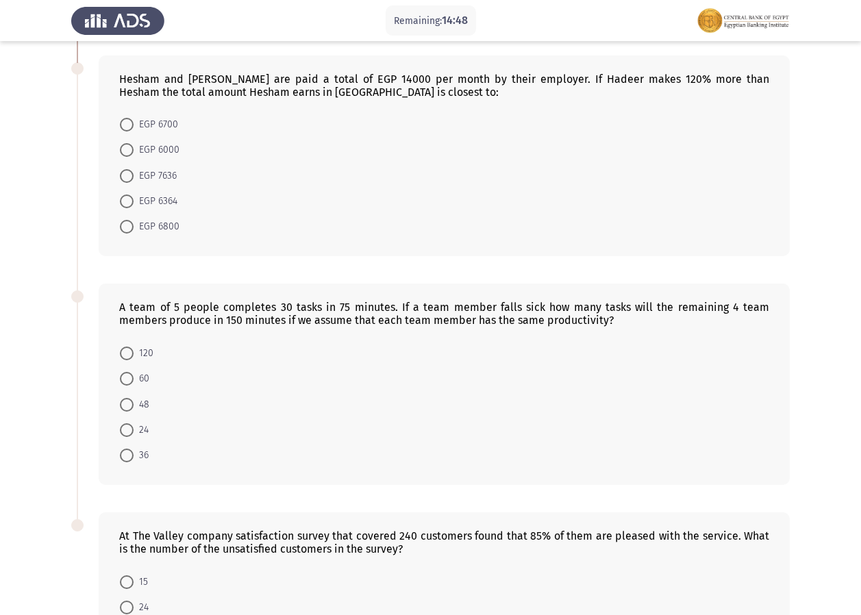
scroll to position [509, 0]
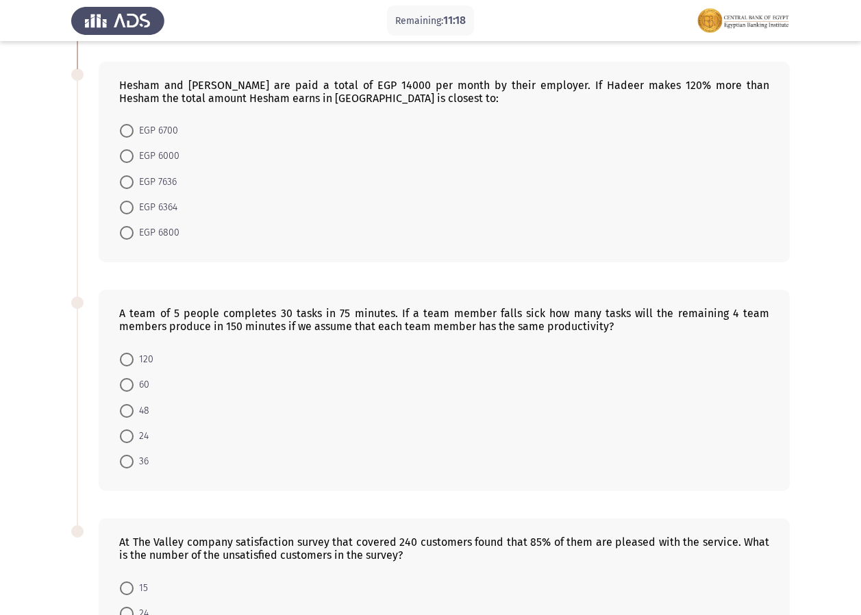
click at [168, 236] on span "EGP 6800" at bounding box center [157, 233] width 46 height 16
click at [134, 236] on input "EGP 6800" at bounding box center [127, 233] width 14 height 14
radio input "true"
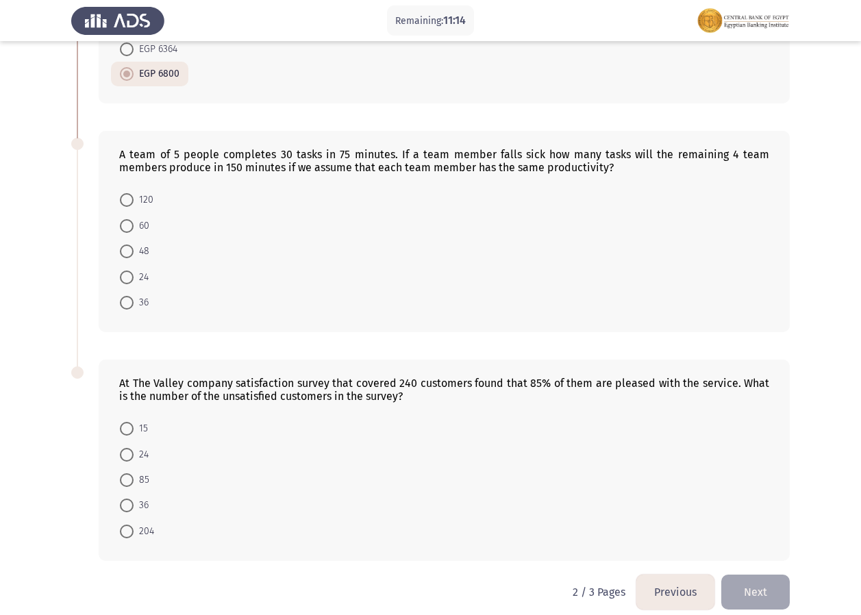
scroll to position [682, 0]
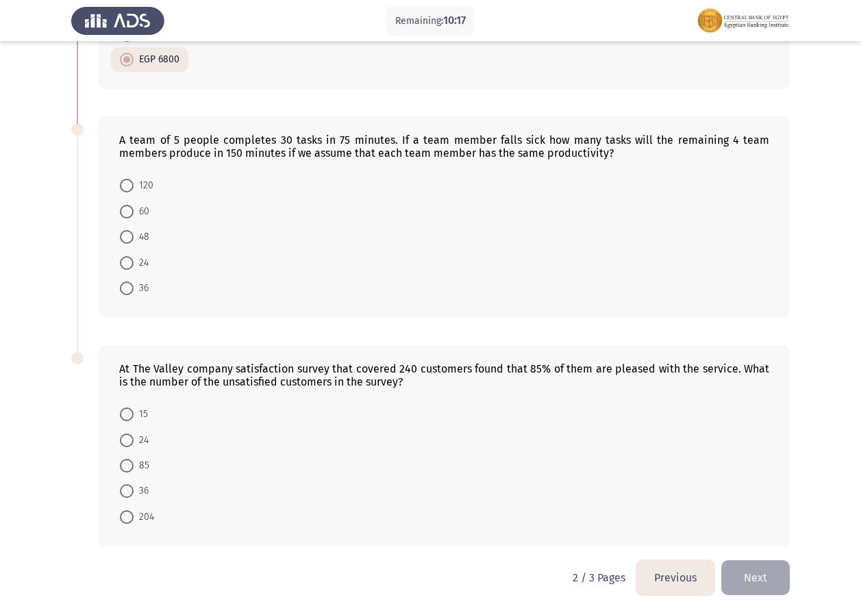
click at [126, 266] on span at bounding box center [127, 263] width 14 height 14
click at [126, 266] on input "24" at bounding box center [127, 263] width 14 height 14
radio input "true"
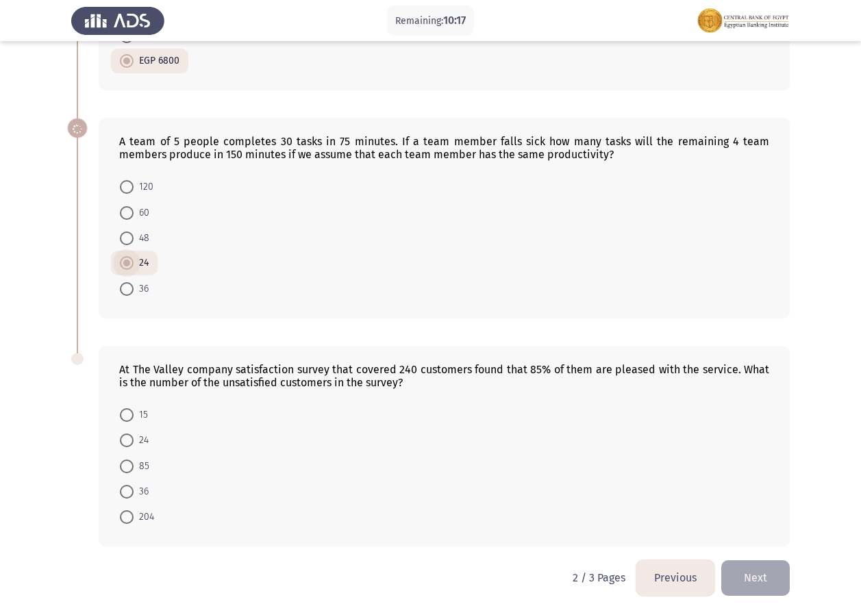
scroll to position [680, 0]
click at [147, 491] on span "36" at bounding box center [141, 492] width 15 height 16
click at [134, 491] on input "36" at bounding box center [127, 492] width 14 height 14
radio input "true"
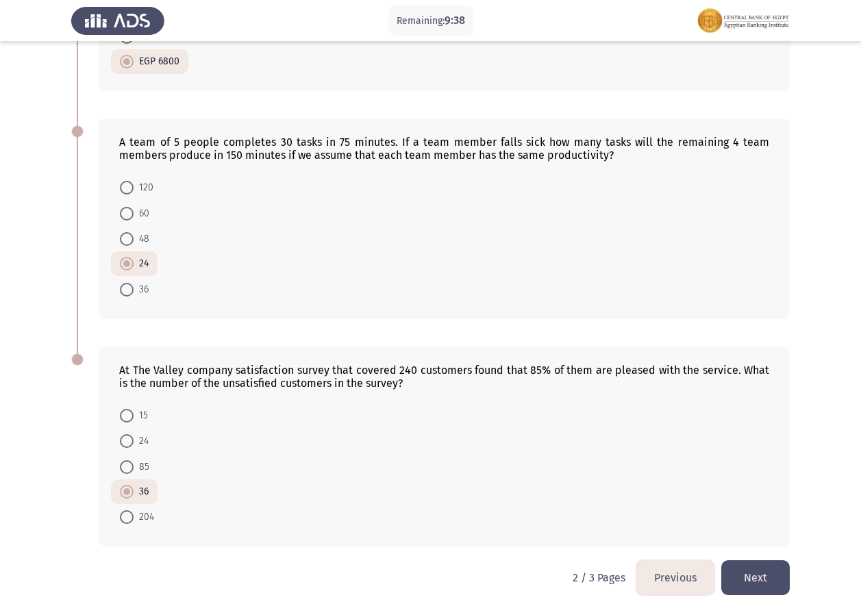
click at [751, 577] on button "Next" at bounding box center [755, 577] width 68 height 35
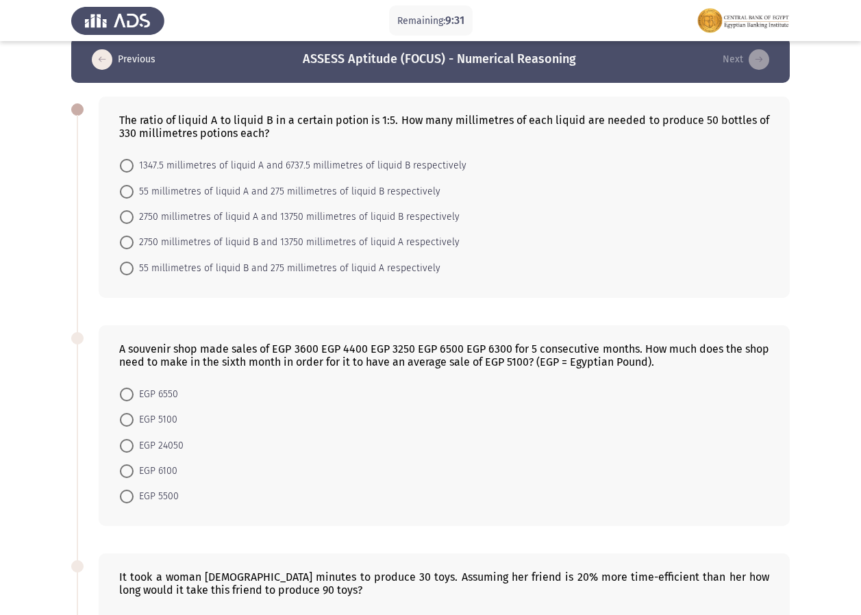
scroll to position [5, 0]
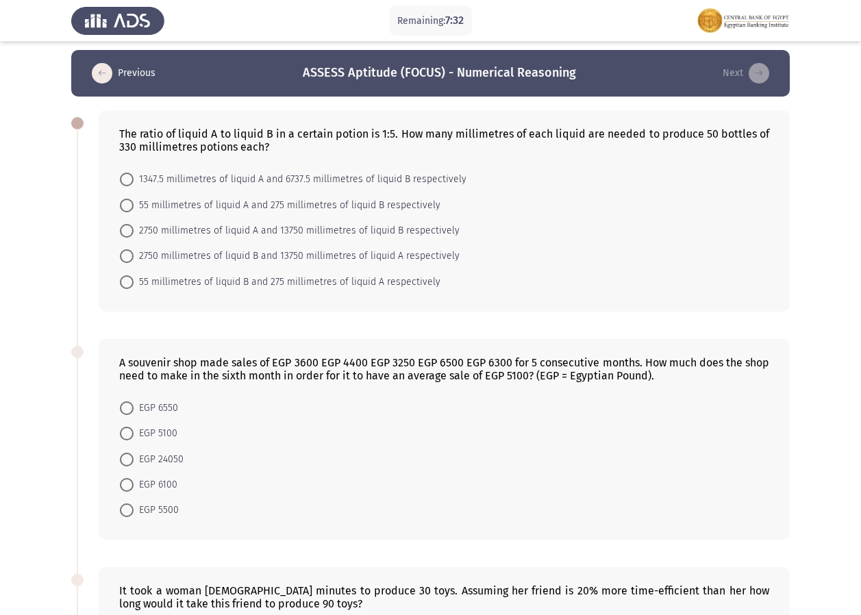
click at [240, 279] on span "55 millimetres of liquid B and 275 millimetres of liquid A respectively" at bounding box center [287, 282] width 307 height 16
click at [134, 279] on input "55 millimetres of liquid B and 275 millimetres of liquid A respectively" at bounding box center [127, 282] width 14 height 14
radio input "true"
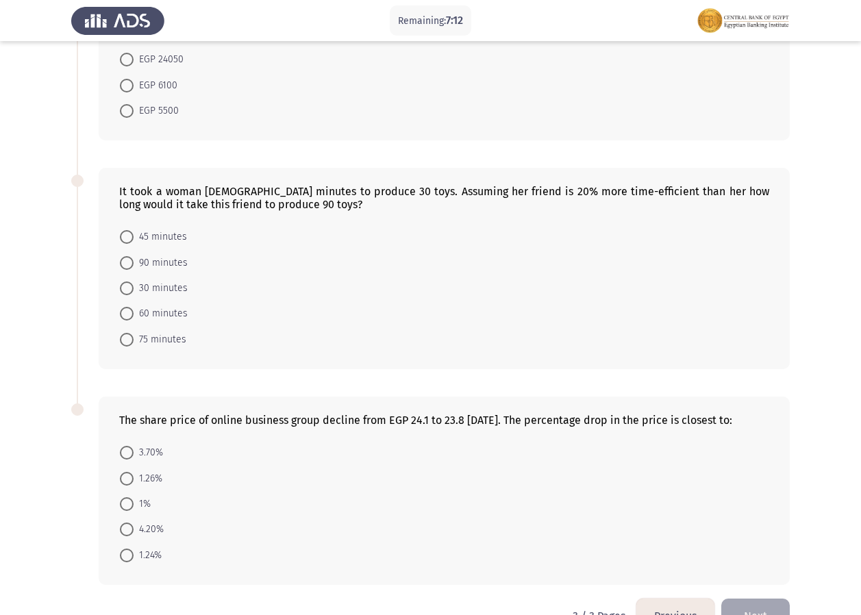
scroll to position [373, 0]
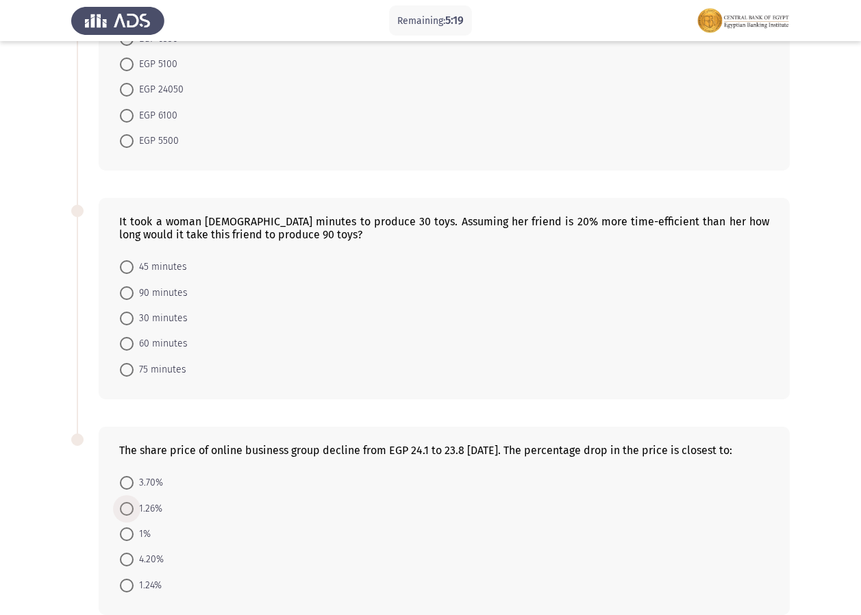
click at [145, 510] on span "1.26%" at bounding box center [148, 509] width 29 height 16
click at [134, 510] on input "1.26%" at bounding box center [127, 509] width 14 height 14
radio input "true"
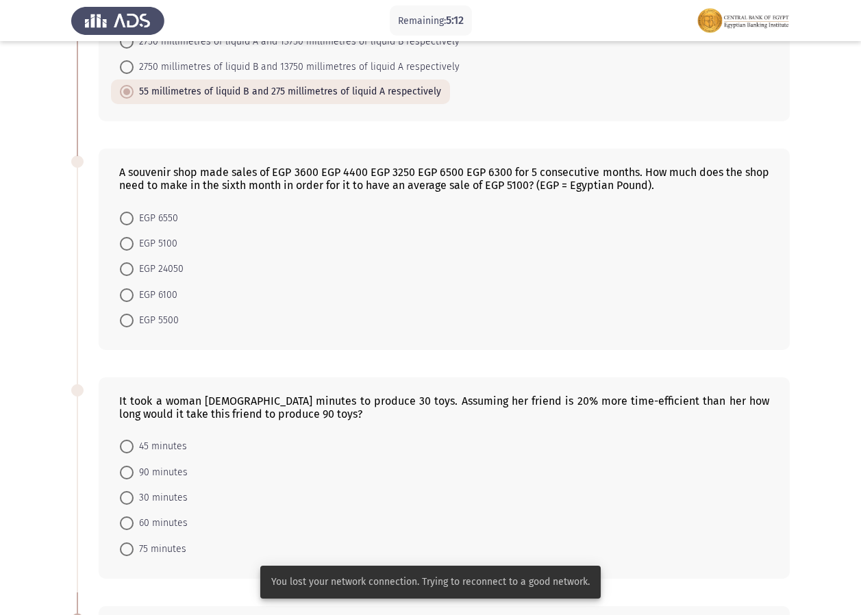
scroll to position [186, 0]
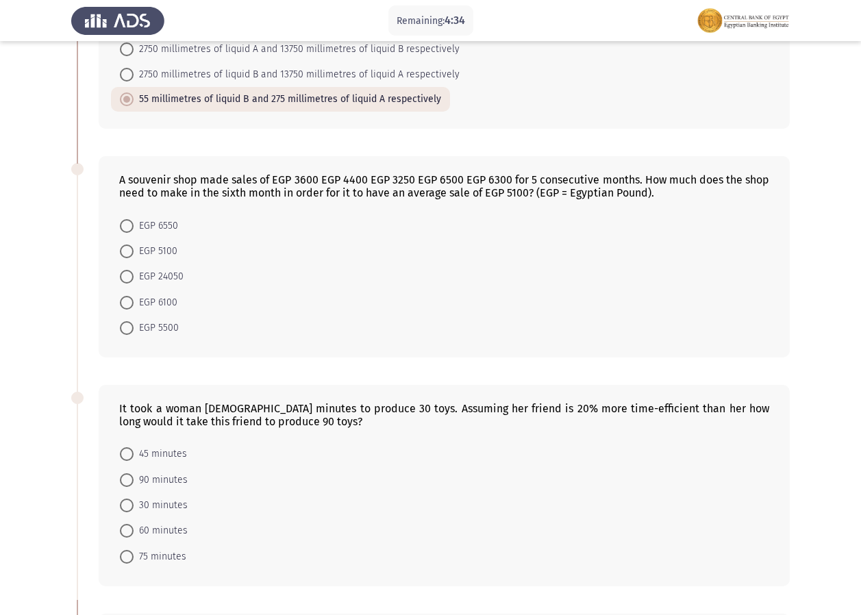
click at [159, 282] on span "EGP 24050" at bounding box center [159, 276] width 50 height 16
click at [134, 282] on input "EGP 24050" at bounding box center [127, 277] width 14 height 14
radio input "true"
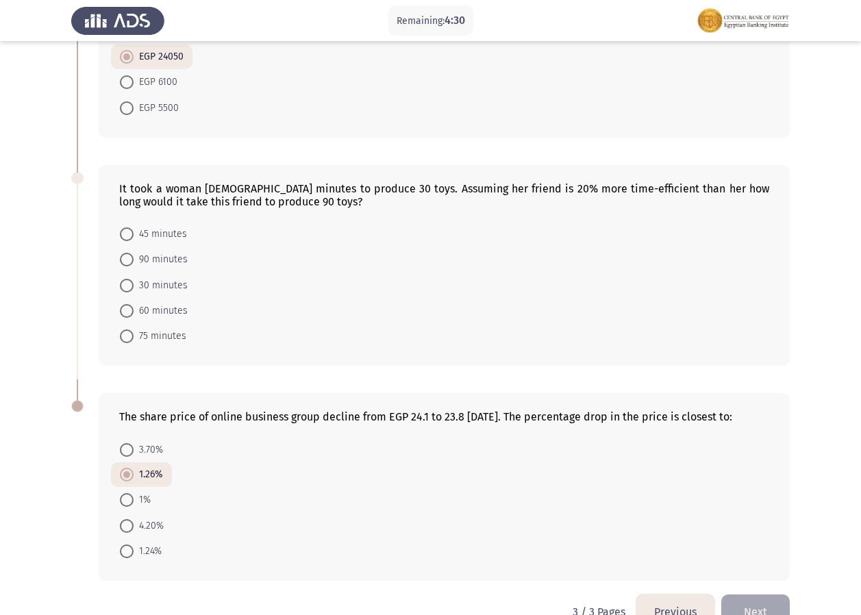
scroll to position [440, 0]
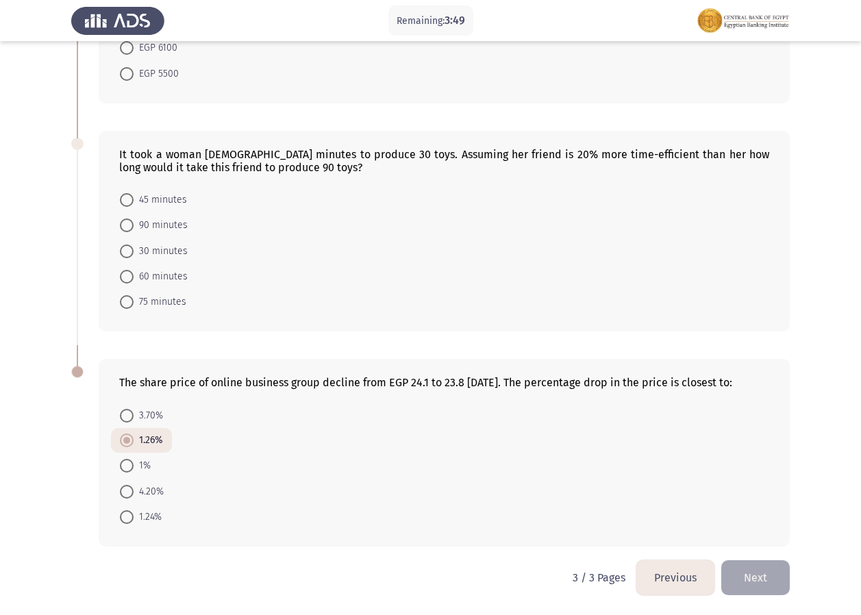
click at [179, 272] on span "60 minutes" at bounding box center [161, 276] width 54 height 16
click at [134, 272] on input "60 minutes" at bounding box center [127, 277] width 14 height 14
radio input "true"
click at [184, 304] on span "75 minutes" at bounding box center [160, 302] width 53 height 16
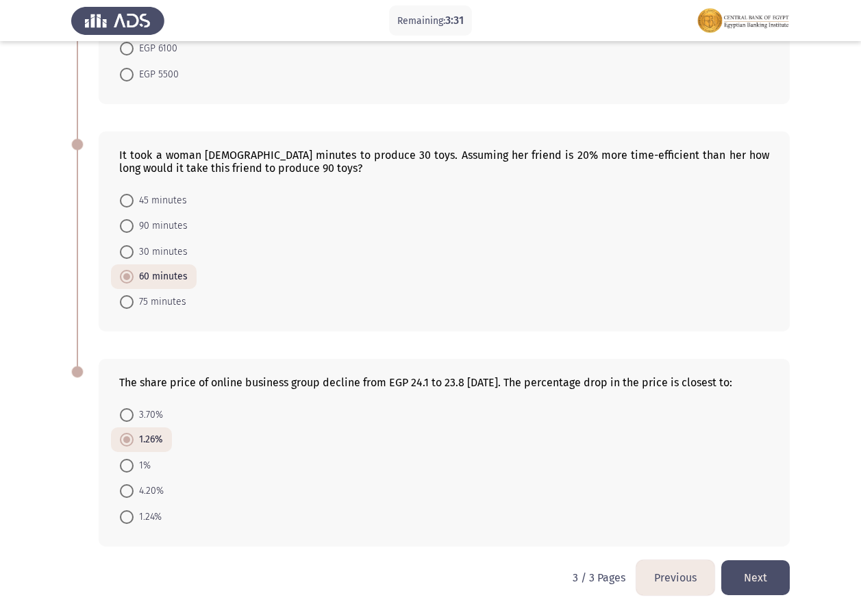
click at [134, 304] on input "75 minutes" at bounding box center [127, 302] width 14 height 14
radio input "true"
click at [663, 571] on button "Previous" at bounding box center [675, 577] width 78 height 35
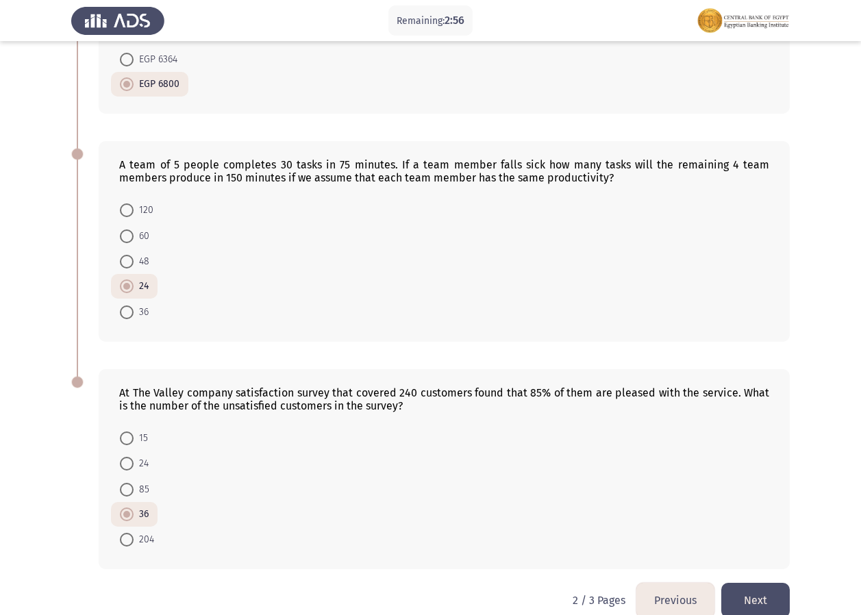
scroll to position [679, 0]
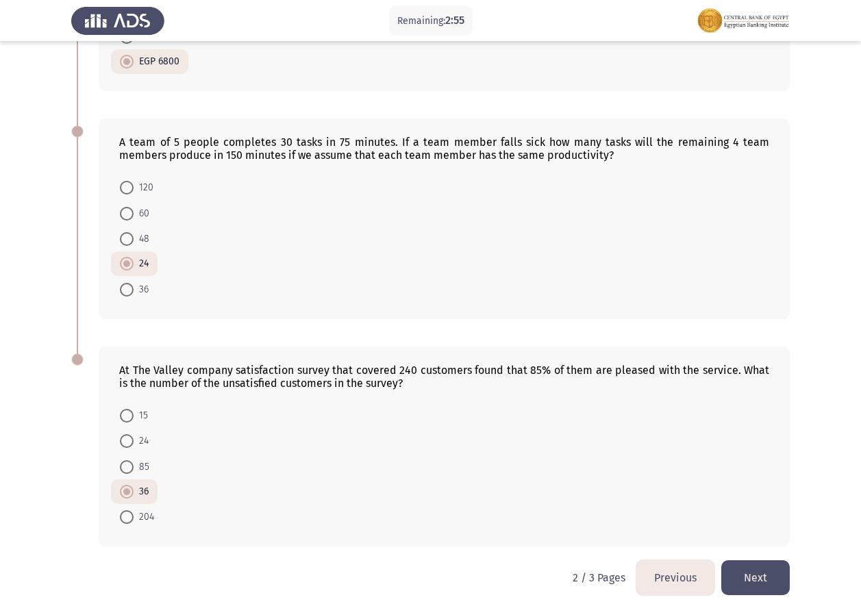
click at [663, 581] on button "Previous" at bounding box center [675, 577] width 78 height 35
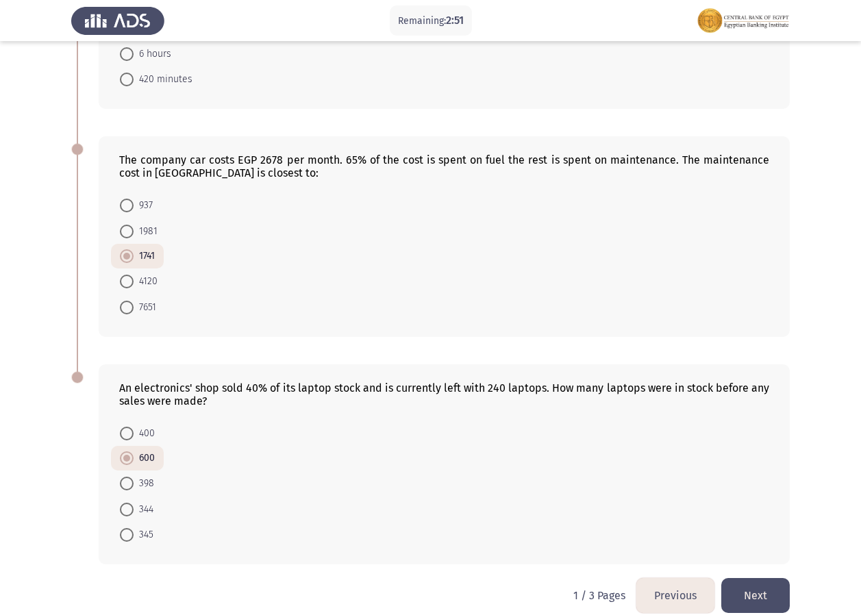
scroll to position [666, 0]
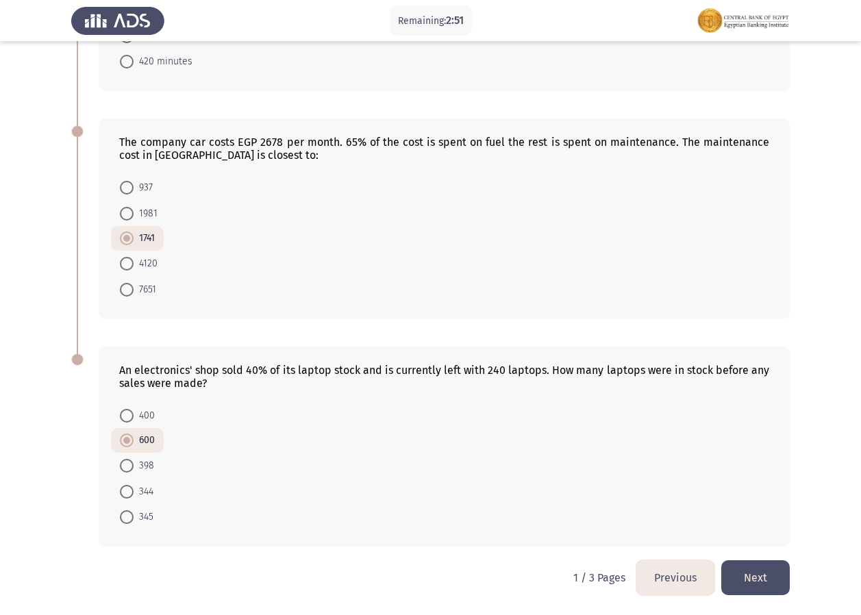
click at [756, 579] on button "Next" at bounding box center [755, 577] width 68 height 35
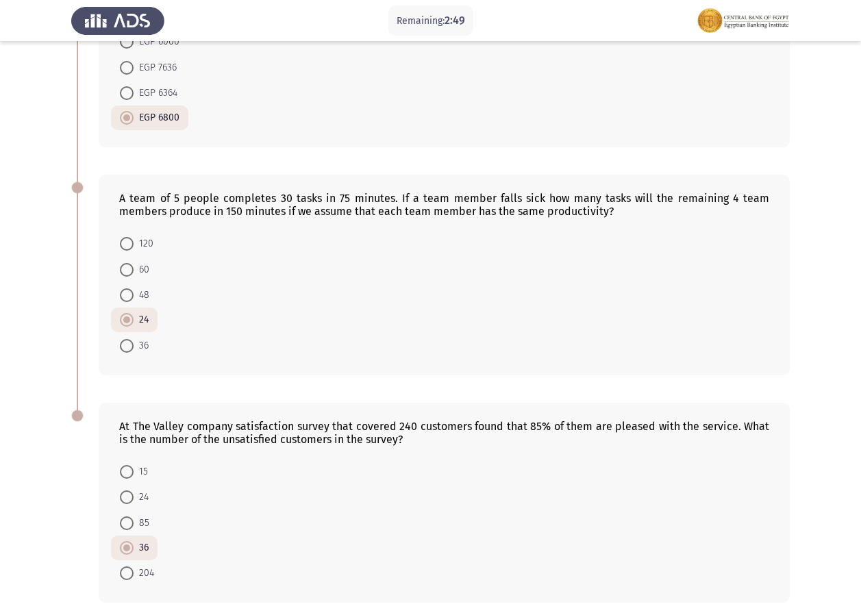
scroll to position [679, 0]
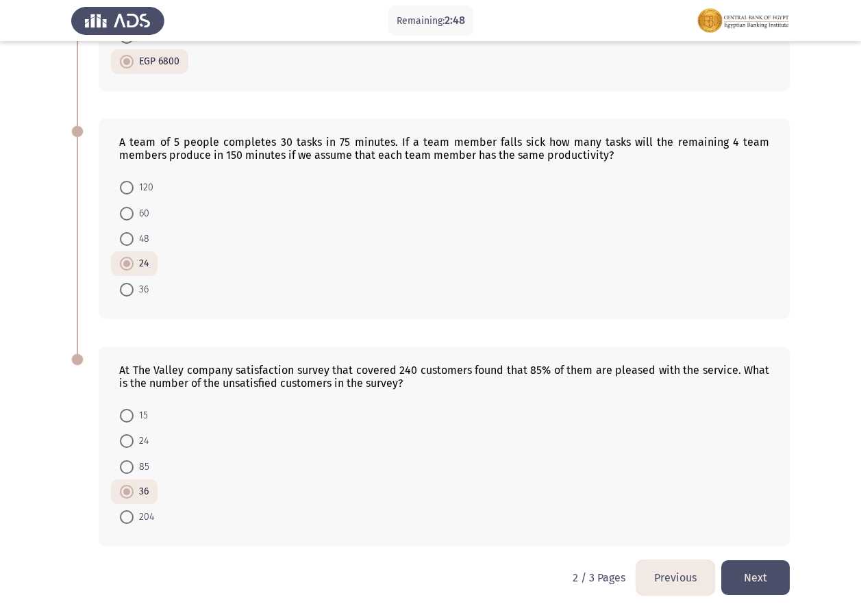
click at [760, 579] on button "Next" at bounding box center [755, 577] width 68 height 35
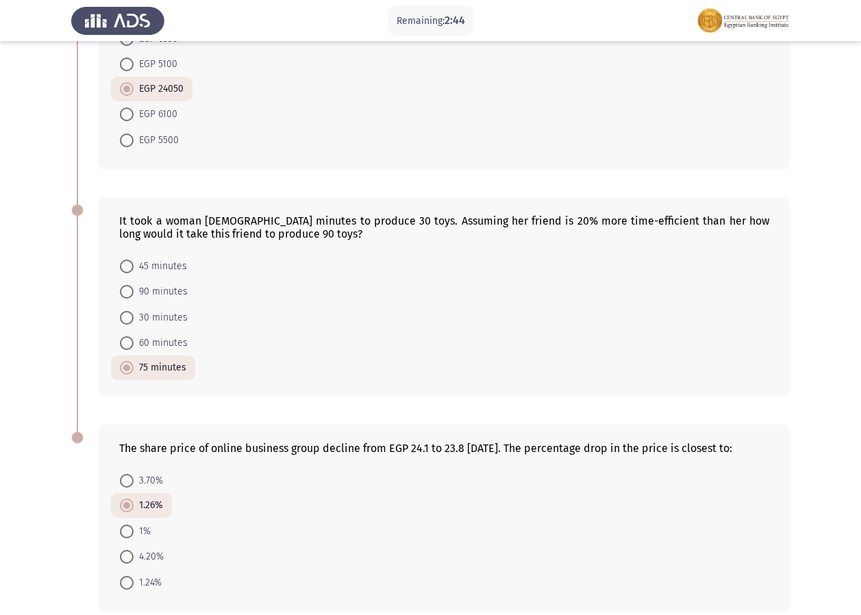
scroll to position [439, 0]
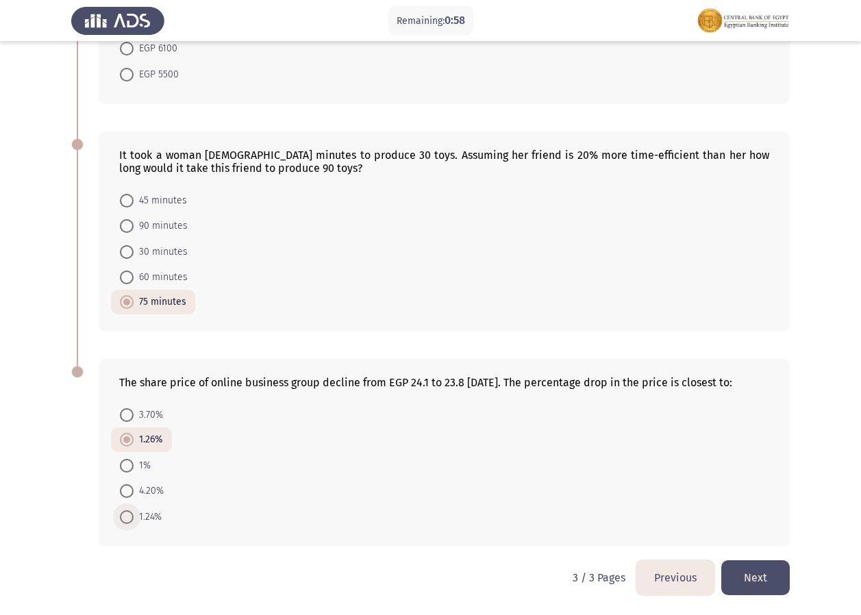
click at [125, 512] on span at bounding box center [127, 517] width 14 height 14
click at [125, 512] on input "1.24%" at bounding box center [127, 517] width 14 height 14
radio input "true"
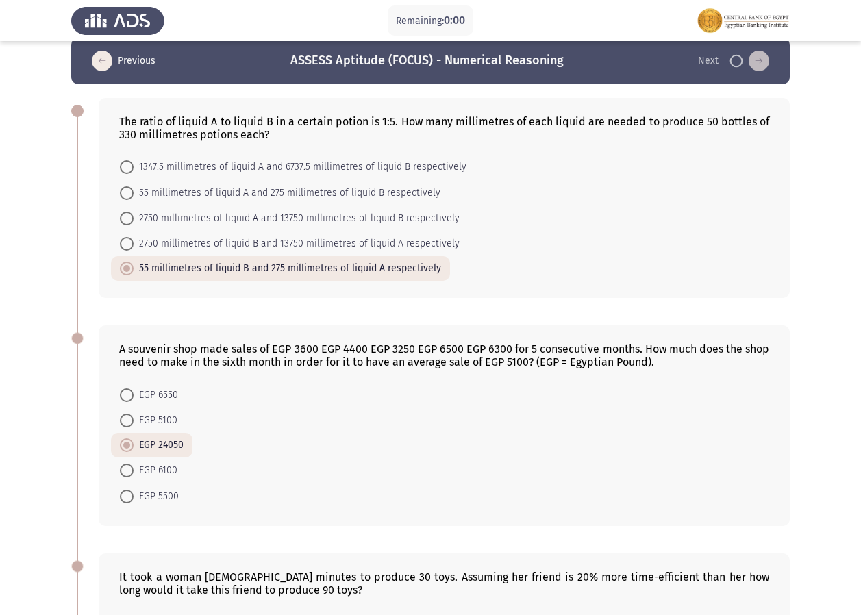
scroll to position [0, 0]
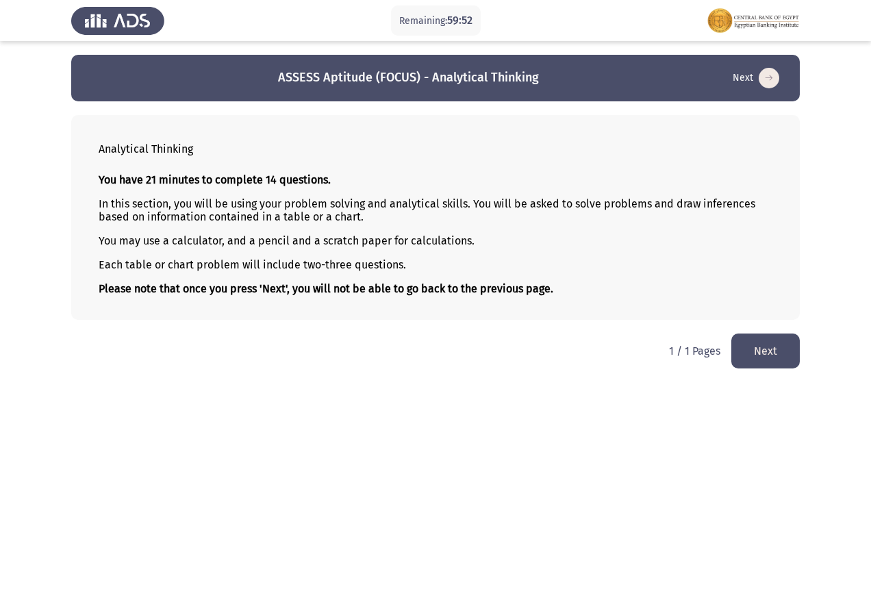
click at [769, 355] on button "Next" at bounding box center [766, 351] width 68 height 35
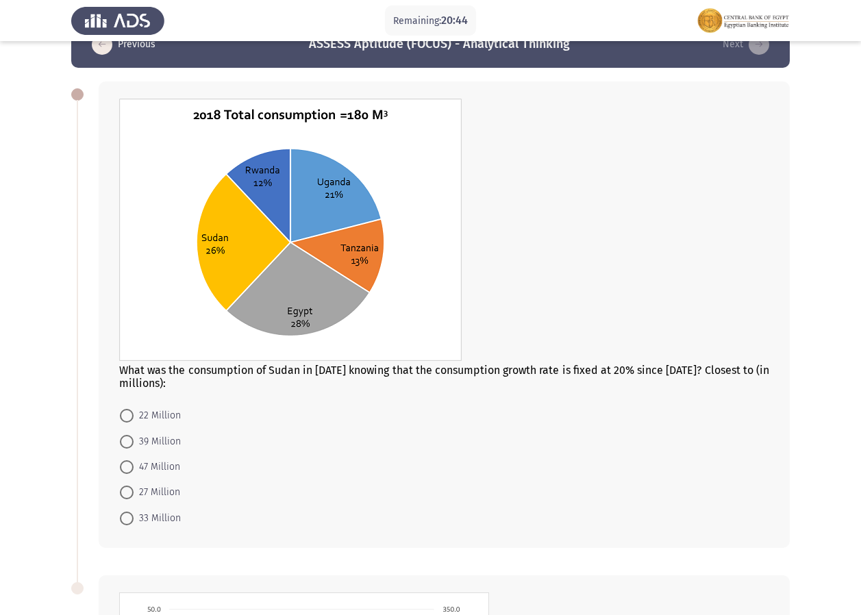
scroll to position [66, 0]
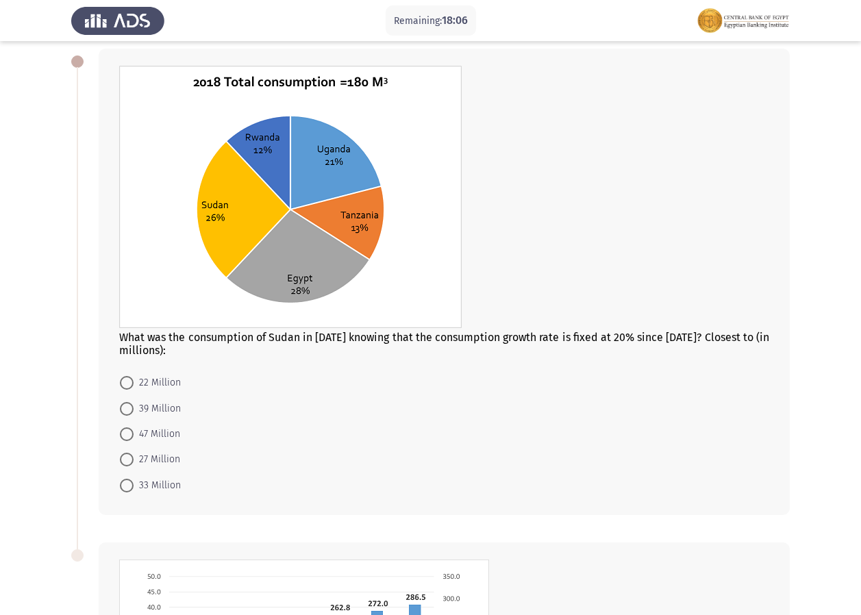
click at [166, 433] on span "47 Million" at bounding box center [157, 434] width 47 height 16
click at [134, 433] on input "47 Million" at bounding box center [127, 434] width 14 height 14
radio input "true"
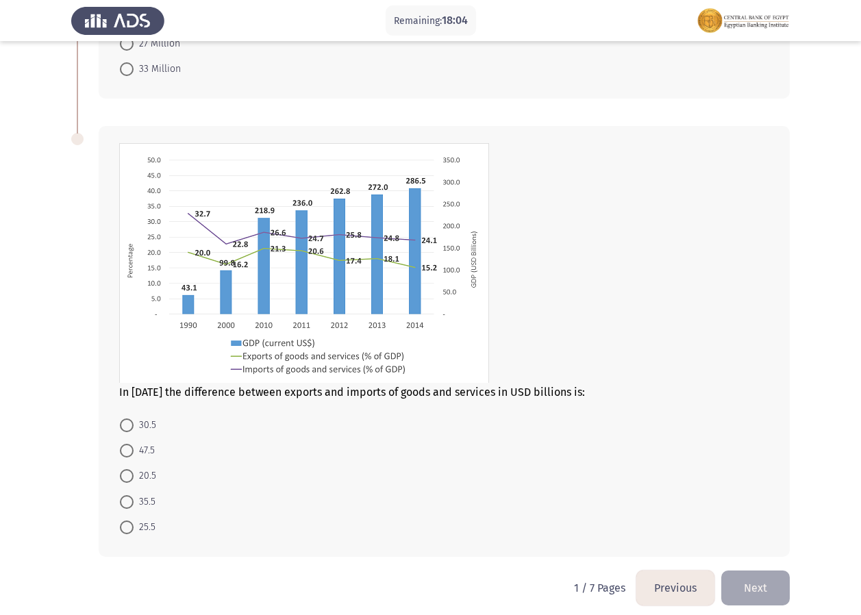
scroll to position [492, 0]
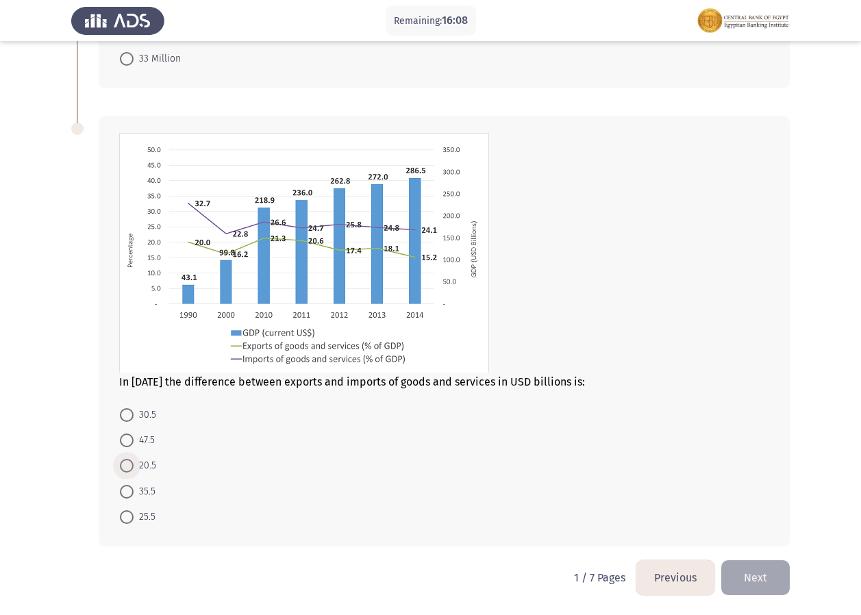
click at [150, 462] on span "20.5" at bounding box center [145, 466] width 23 height 16
click at [134, 462] on input "20.5" at bounding box center [127, 466] width 14 height 14
radio input "true"
click at [753, 571] on button "Next" at bounding box center [755, 577] width 68 height 35
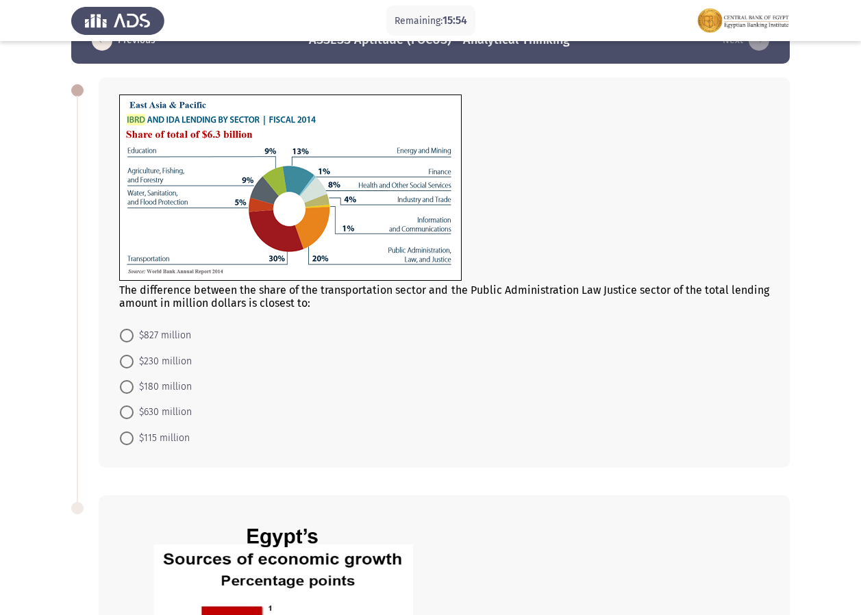
scroll to position [30, 0]
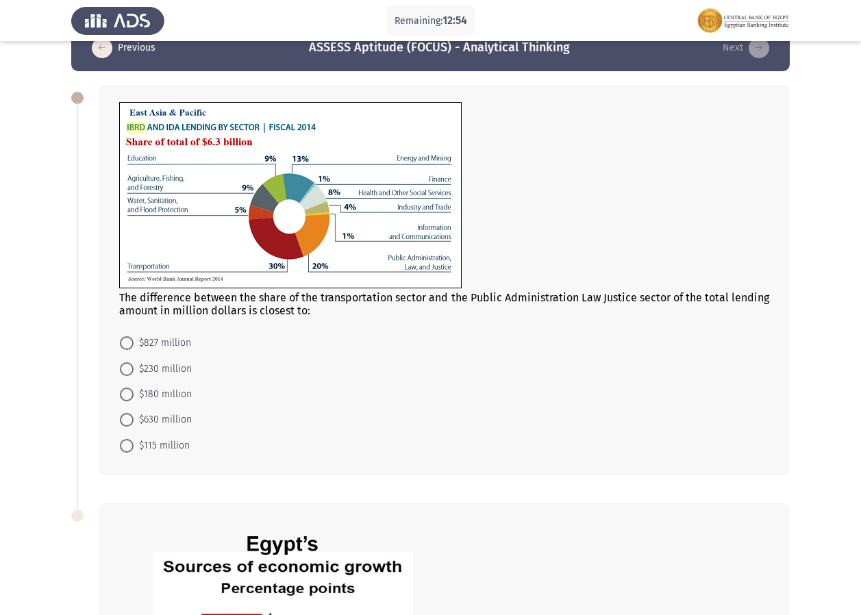
click at [165, 428] on span "$630 million" at bounding box center [163, 420] width 58 height 16
click at [134, 427] on input "$630 million" at bounding box center [127, 420] width 14 height 14
radio input "true"
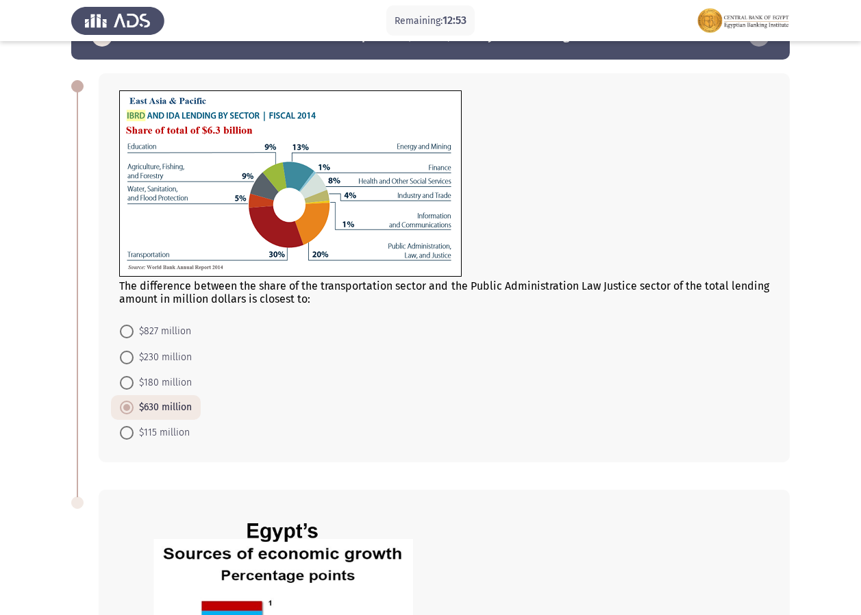
scroll to position [68, 0]
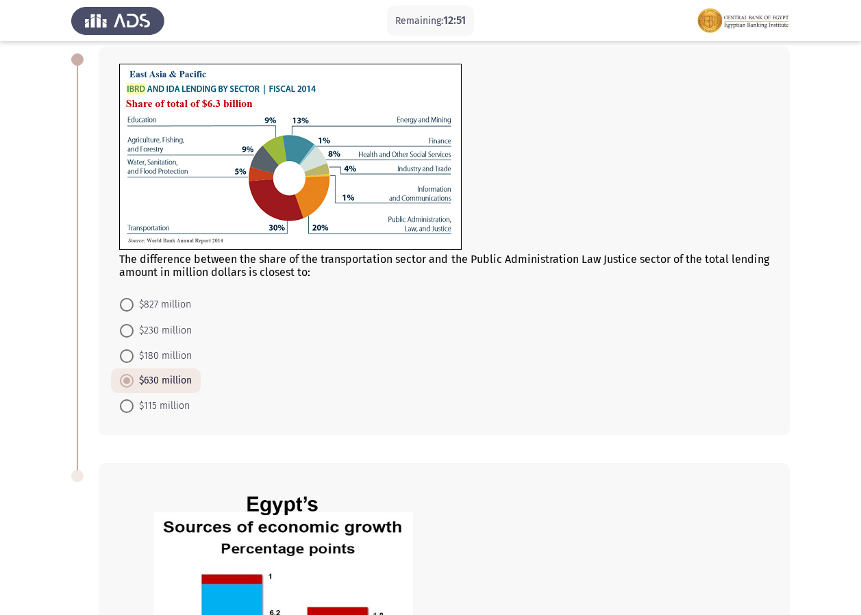
drag, startPoint x: 860, startPoint y: 278, endPoint x: 873, endPoint y: 403, distance: 125.4
click at [861, 403] on html "Remaining: 12:51 Previous ASSESS Aptitude (FOCUS) - Analytical Thinking Next Th…" at bounding box center [430, 486] width 861 height 1109
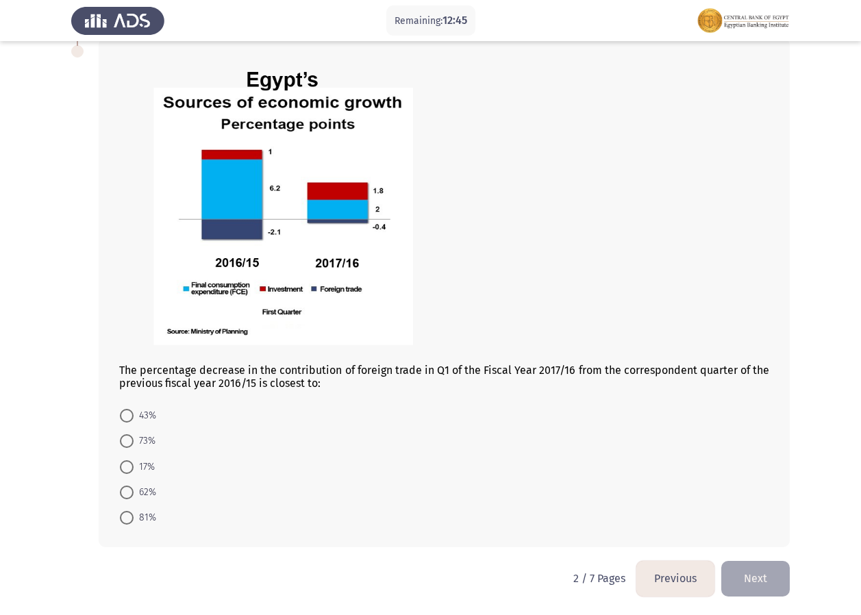
scroll to position [494, 0]
click at [356, 223] on img at bounding box center [290, 207] width 342 height 305
click at [137, 462] on span "17%" at bounding box center [144, 466] width 21 height 16
click at [134, 462] on input "17%" at bounding box center [127, 467] width 14 height 14
radio input "true"
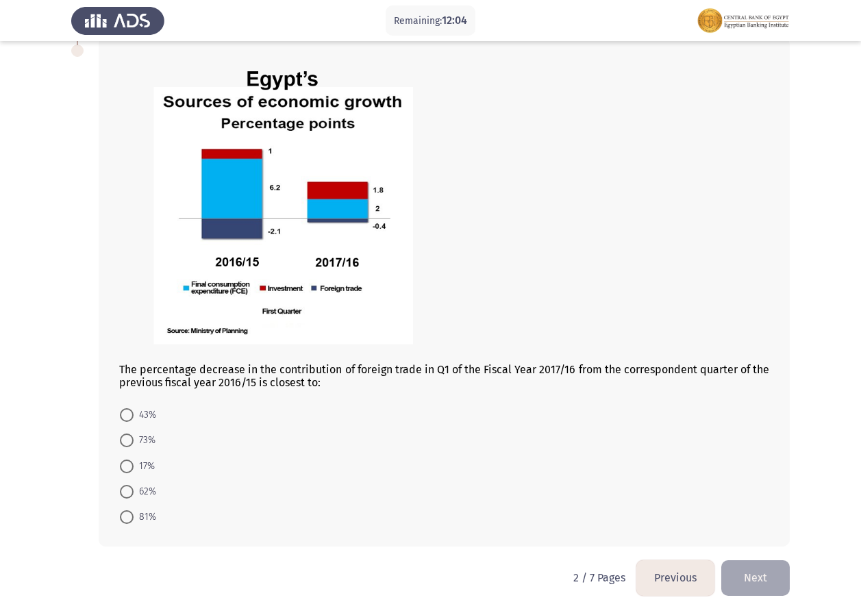
scroll to position [493, 0]
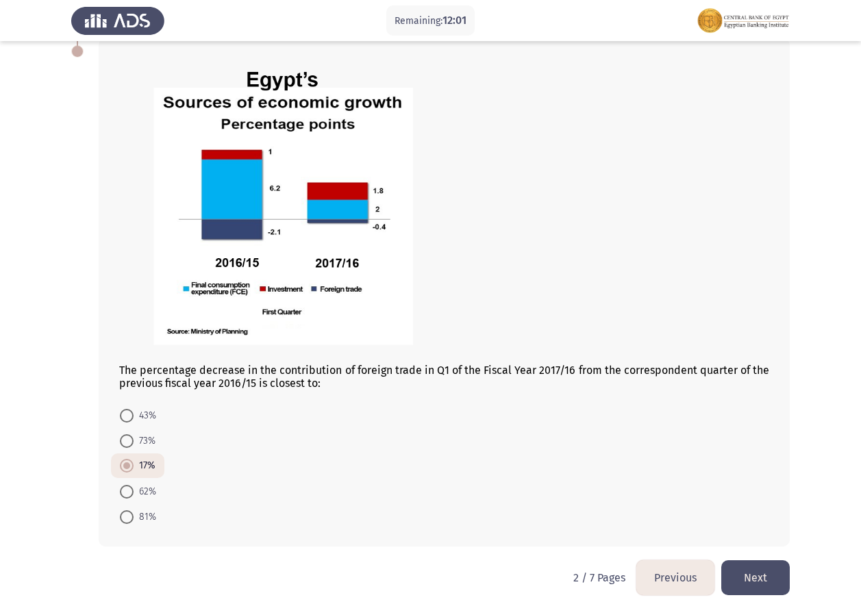
click at [756, 579] on button "Next" at bounding box center [755, 577] width 68 height 35
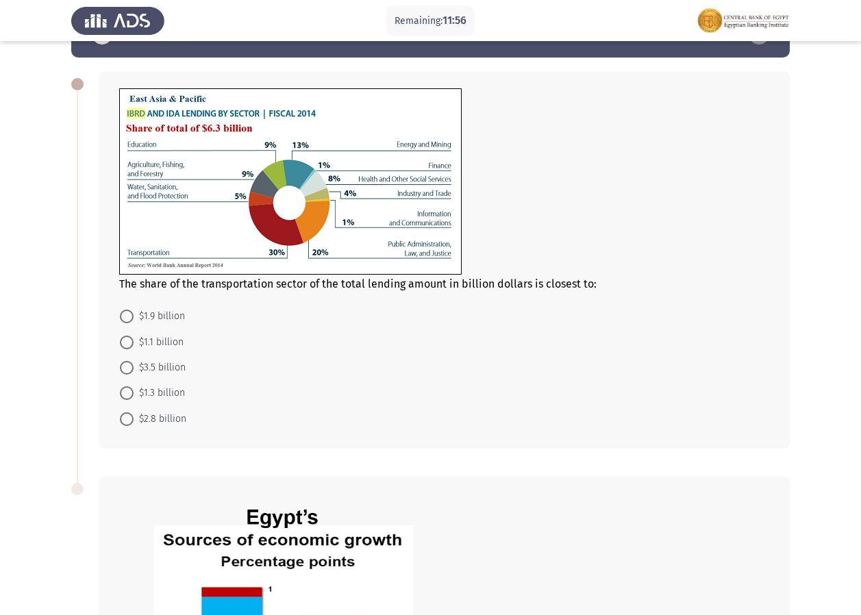
scroll to position [45, 0]
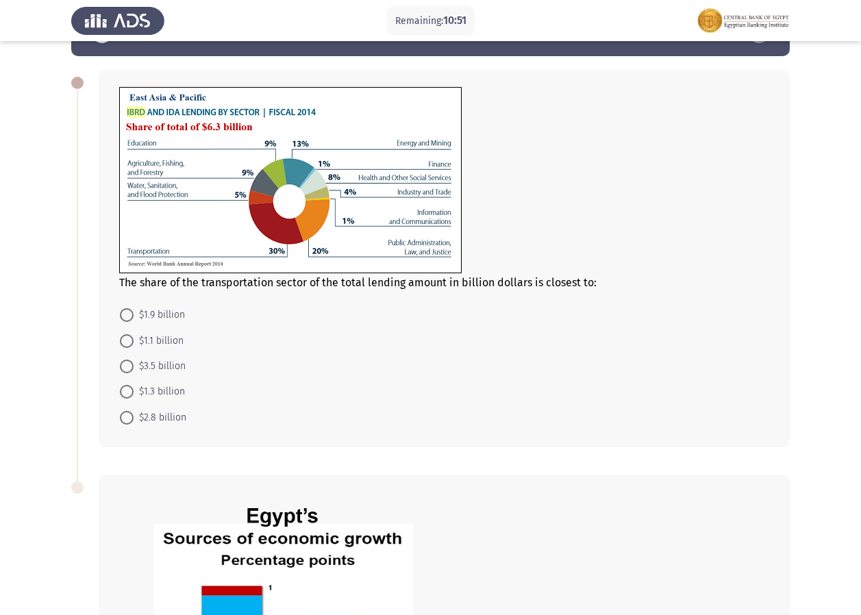
click at [171, 362] on span "$3.5 billion" at bounding box center [160, 366] width 52 height 16
click at [134, 362] on input "$3.5 billion" at bounding box center [127, 367] width 14 height 14
radio input "true"
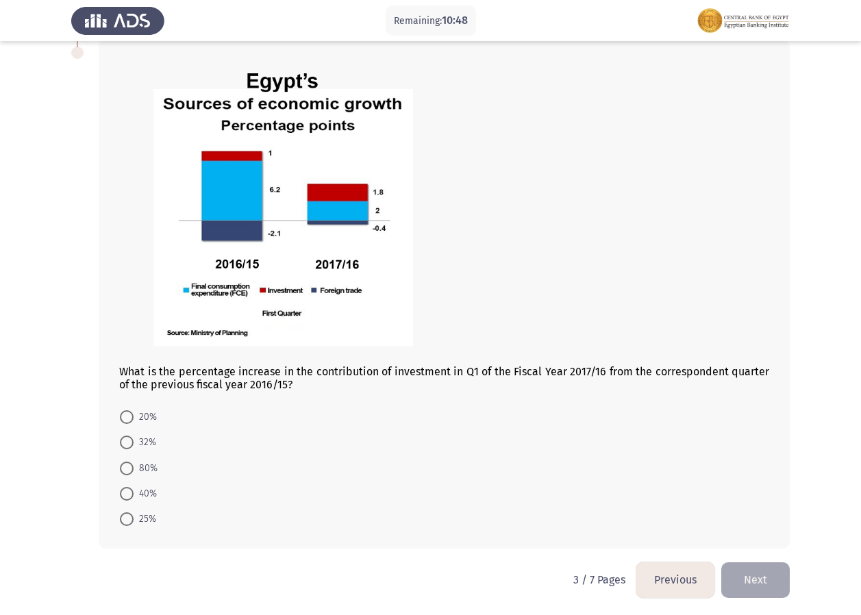
scroll to position [479, 0]
click at [139, 473] on span "80%" at bounding box center [146, 468] width 24 height 16
click at [134, 473] on input "80%" at bounding box center [127, 468] width 14 height 14
radio input "true"
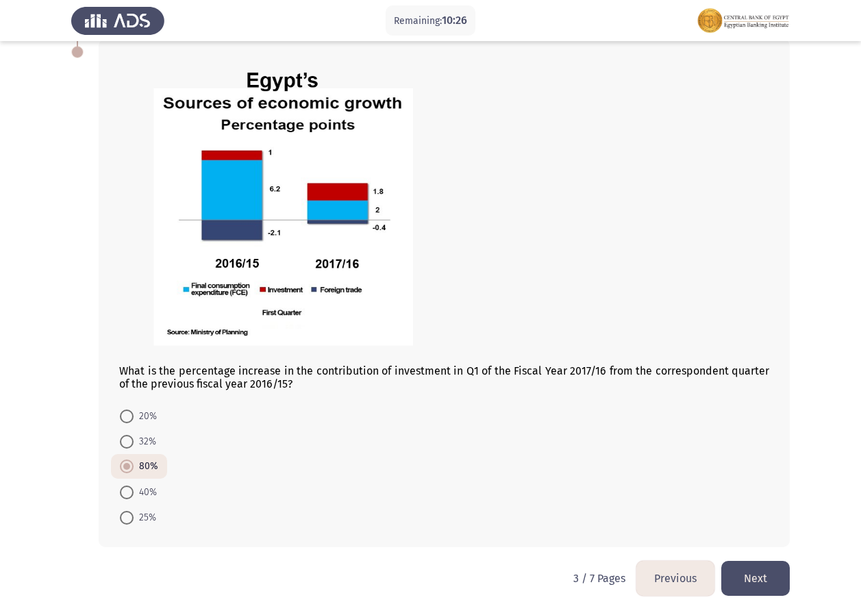
click at [780, 589] on button "Next" at bounding box center [755, 578] width 68 height 35
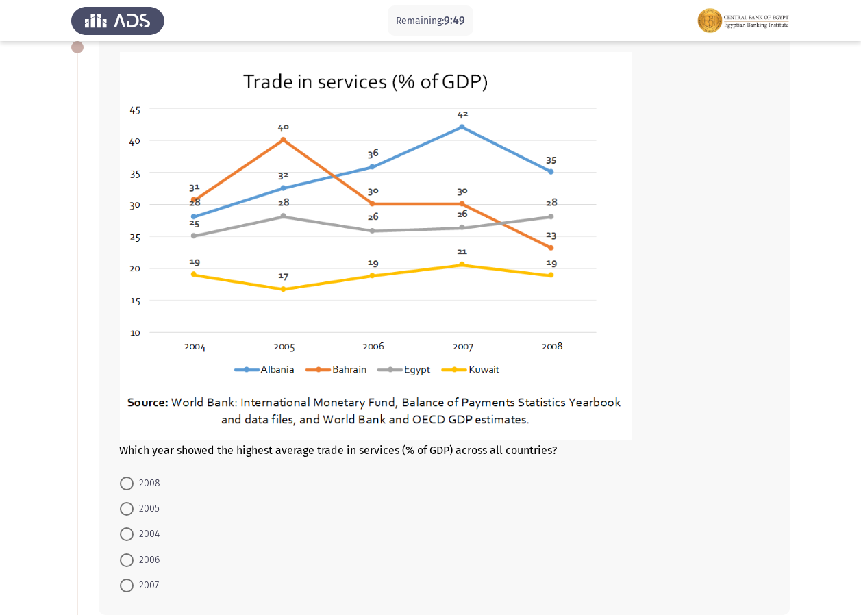
scroll to position [73, 0]
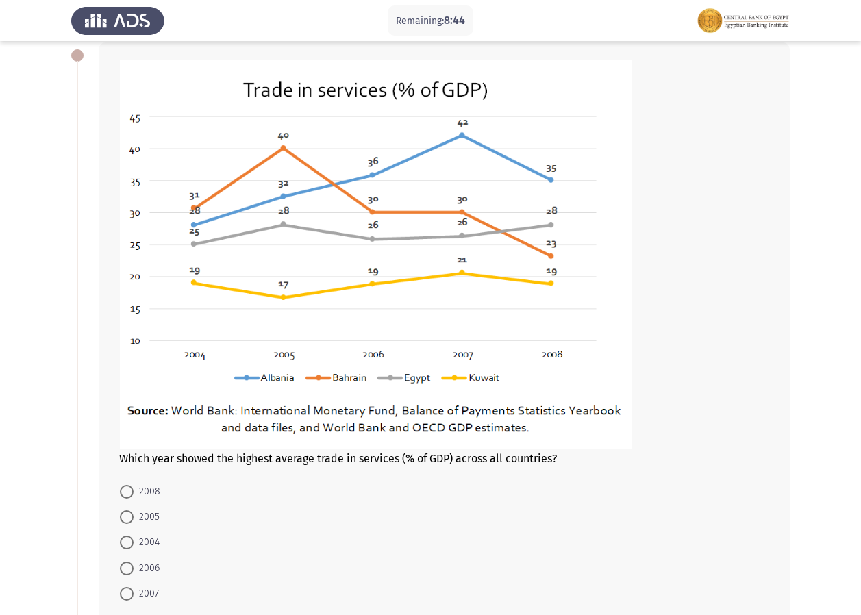
click at [158, 589] on mat-radio-button "2007" at bounding box center [139, 593] width 57 height 25
click at [154, 595] on span "2007" at bounding box center [146, 594] width 25 height 16
click at [134, 595] on input "2007" at bounding box center [127, 594] width 14 height 14
radio input "true"
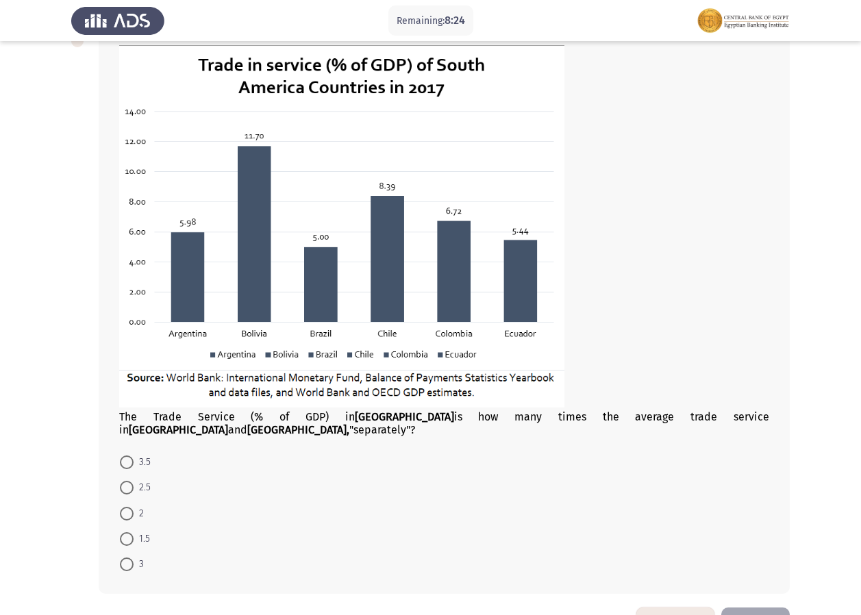
scroll to position [703, 0]
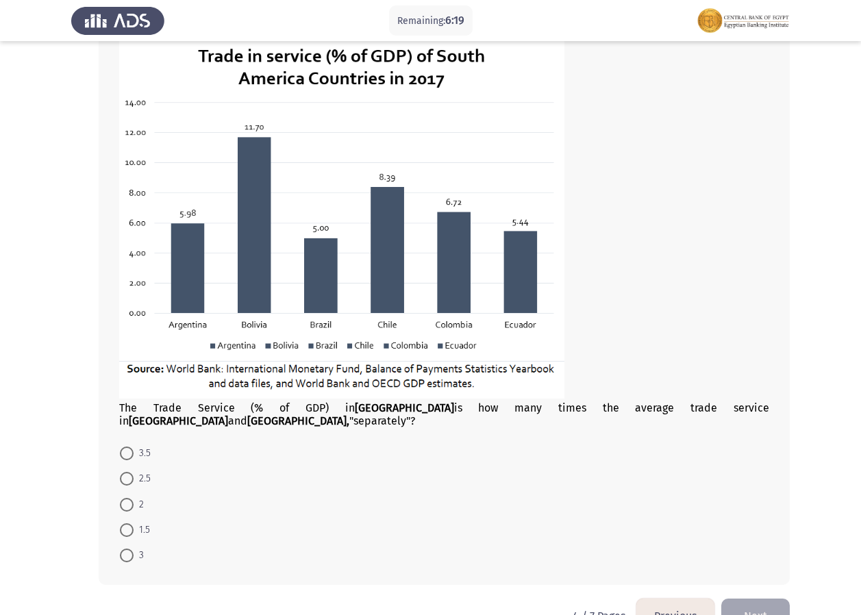
click at [140, 471] on span "2.5" at bounding box center [142, 479] width 17 height 16
click at [134, 472] on input "2.5" at bounding box center [127, 479] width 14 height 14
radio input "true"
click at [751, 602] on button "Next" at bounding box center [755, 615] width 68 height 35
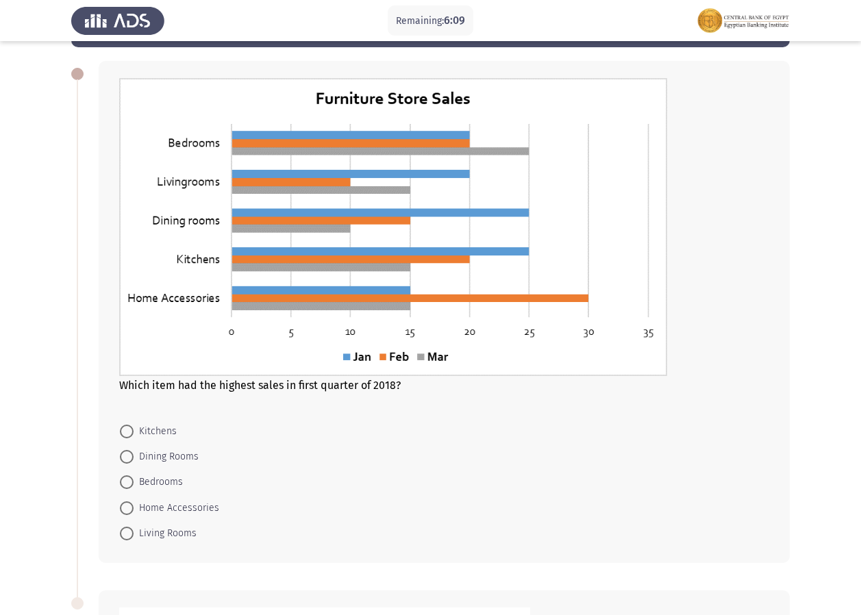
scroll to position [51, 0]
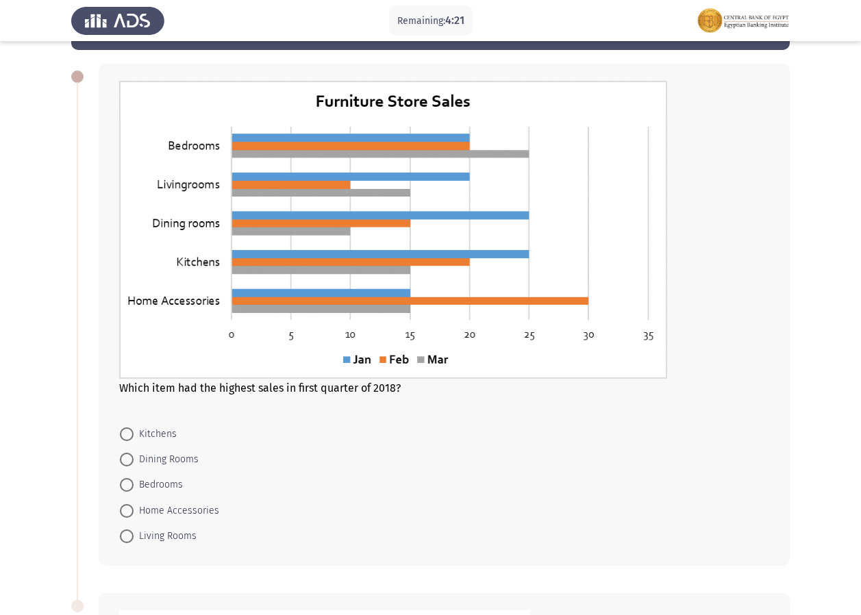
click at [149, 482] on span "Bedrooms" at bounding box center [158, 485] width 49 height 16
click at [134, 482] on input "Bedrooms" at bounding box center [127, 485] width 14 height 14
radio input "true"
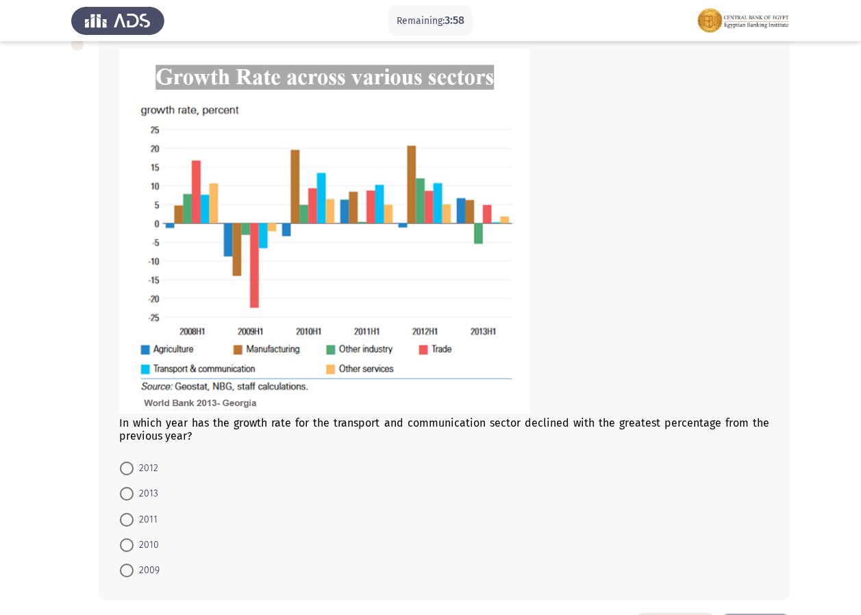
scroll to position [610, 0]
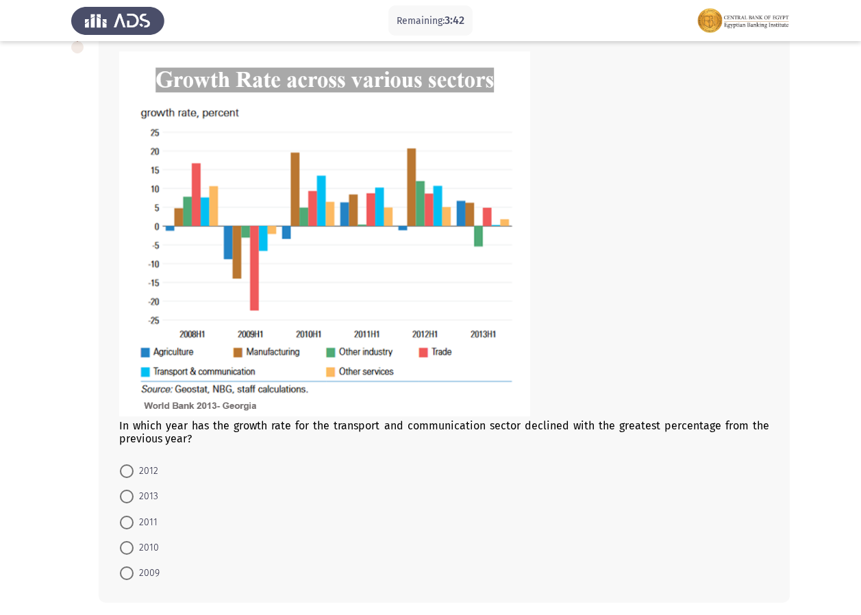
click at [149, 471] on span "2012" at bounding box center [146, 471] width 25 height 16
click at [134, 471] on input "2012" at bounding box center [127, 471] width 14 height 14
radio input "true"
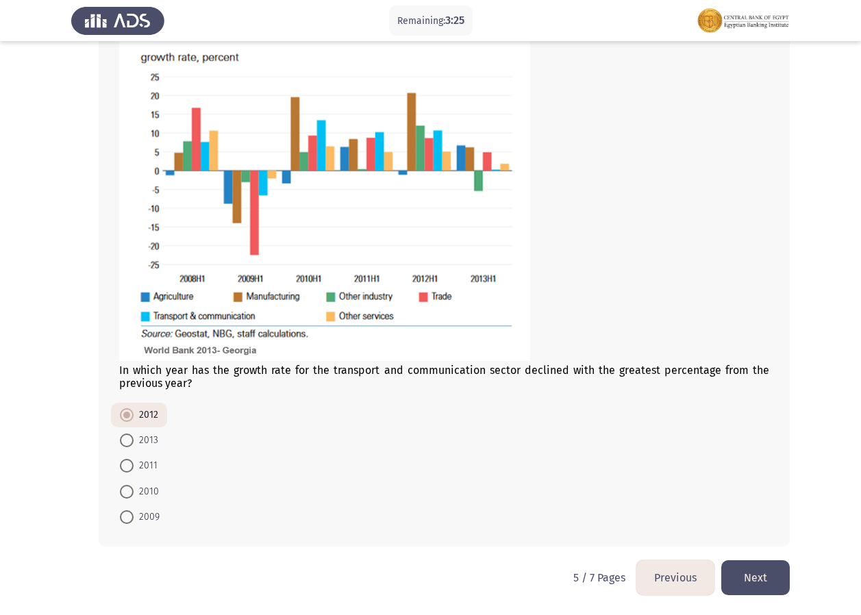
click at [744, 582] on button "Next" at bounding box center [755, 577] width 68 height 35
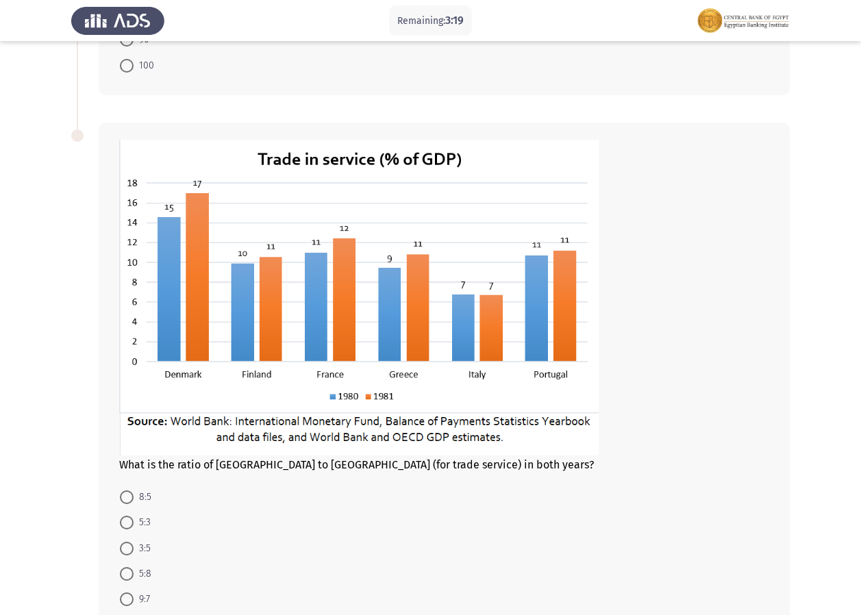
scroll to position [407, 0]
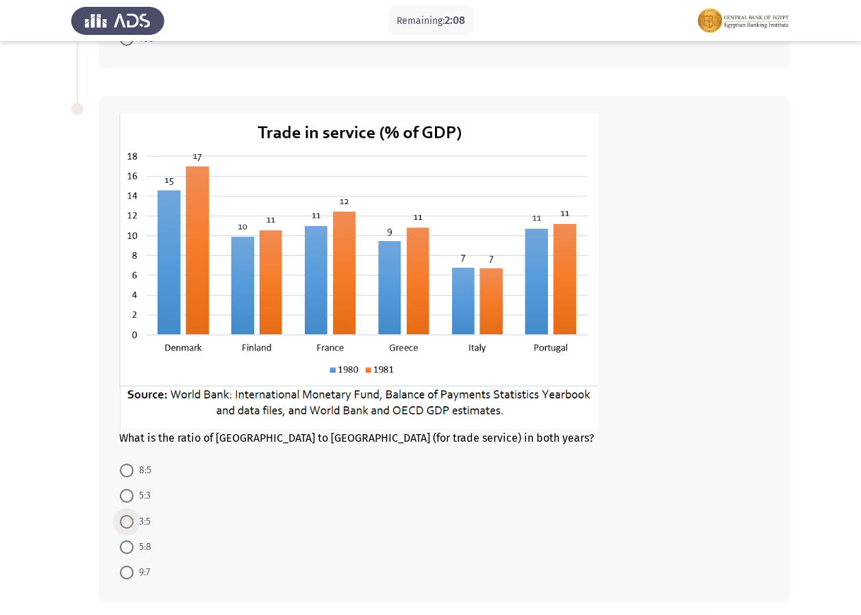
click at [148, 525] on span "3:5" at bounding box center [142, 522] width 17 height 16
click at [134, 525] on input "3:5" at bounding box center [127, 522] width 14 height 14
radio input "true"
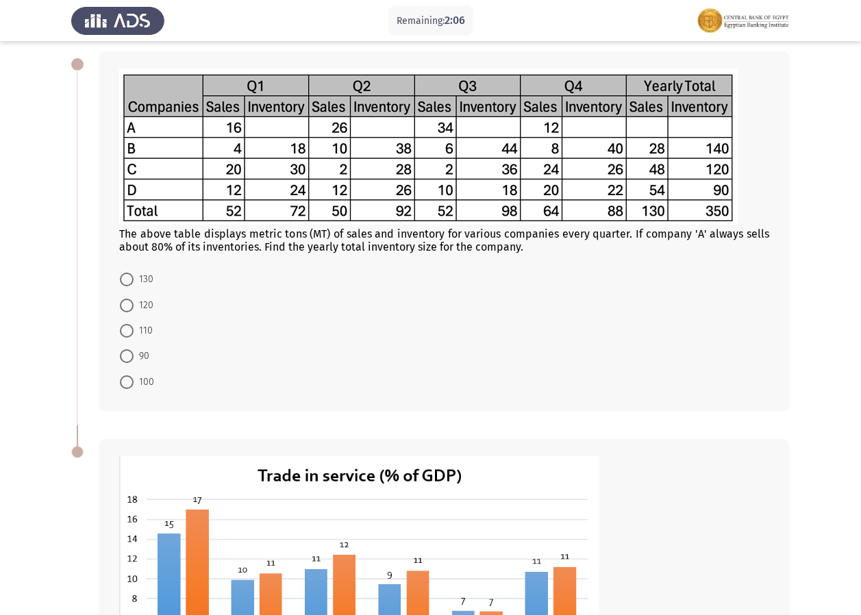
scroll to position [47, 0]
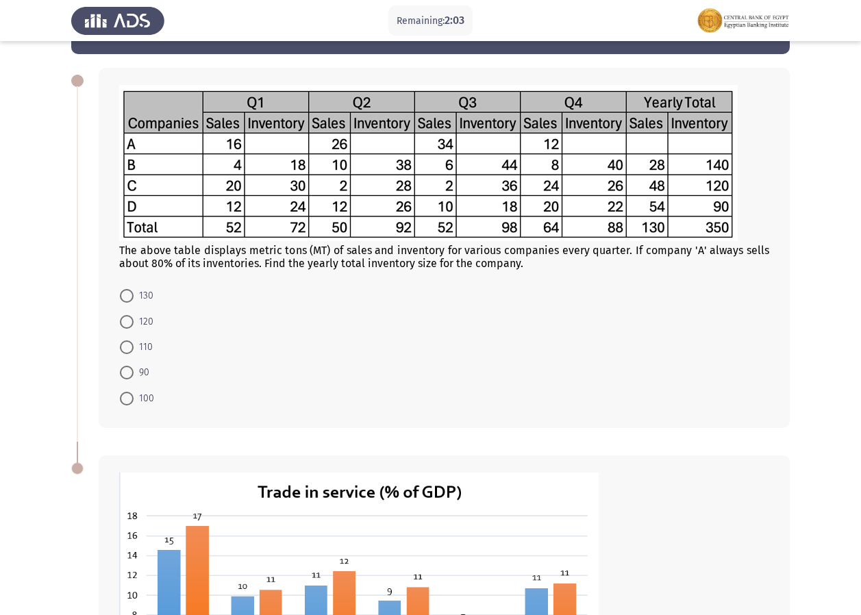
click at [149, 344] on span "110" at bounding box center [143, 347] width 19 height 16
click at [134, 344] on input "110" at bounding box center [127, 347] width 14 height 14
radio input "true"
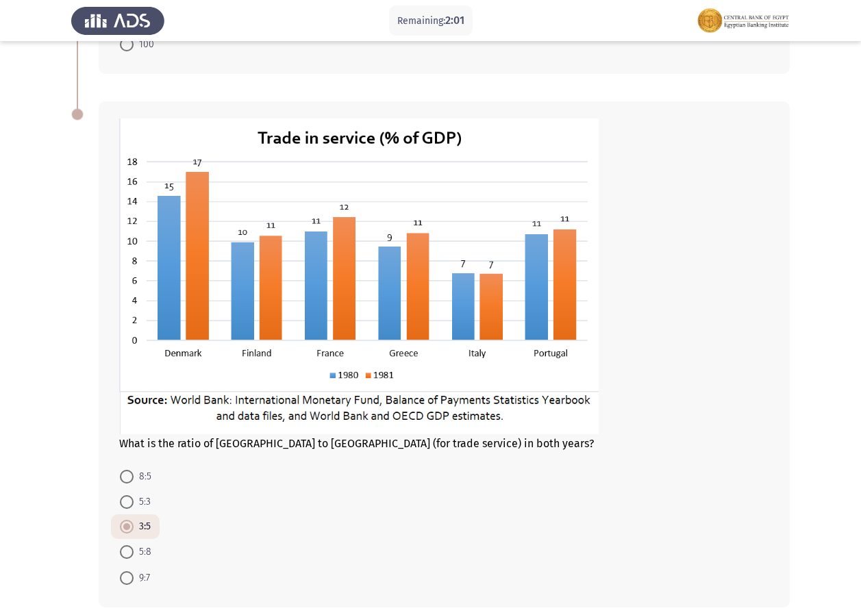
scroll to position [461, 0]
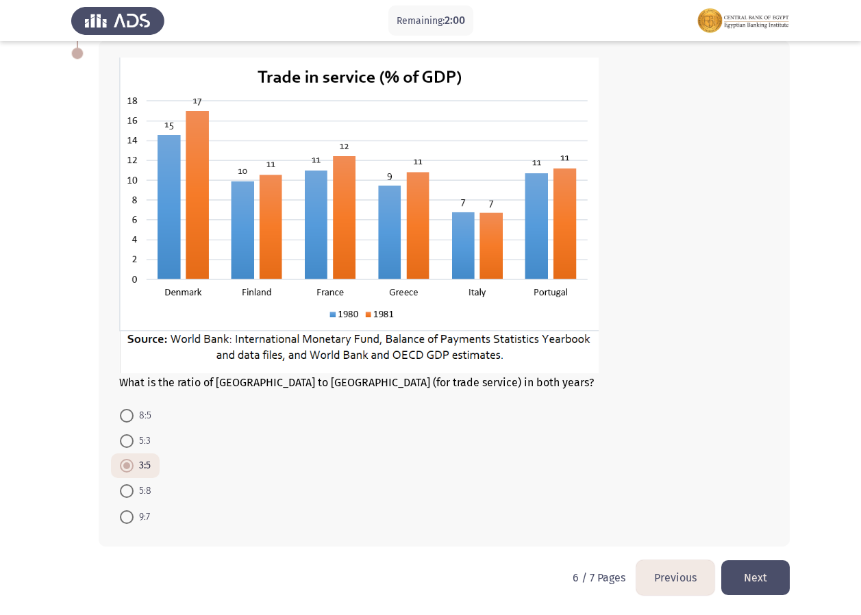
click at [744, 575] on button "Next" at bounding box center [755, 577] width 68 height 35
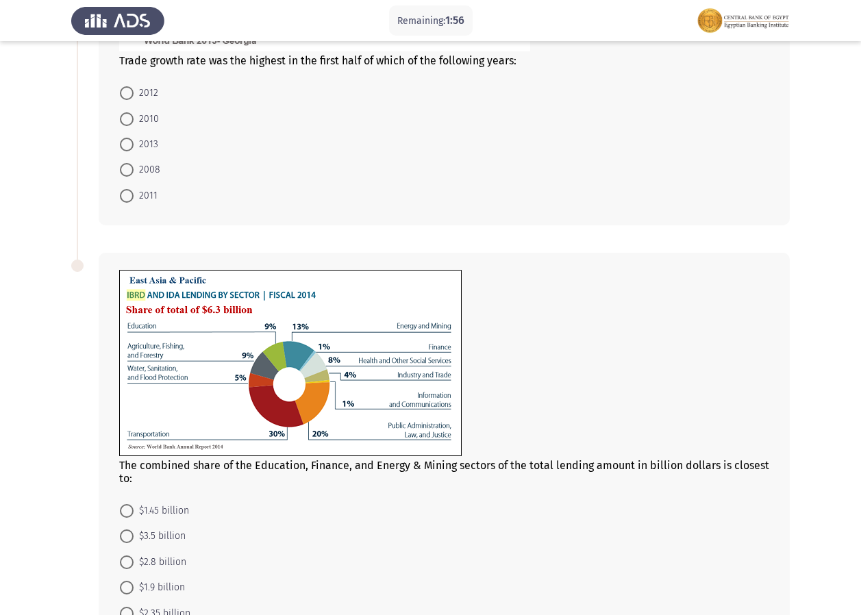
scroll to position [542, 0]
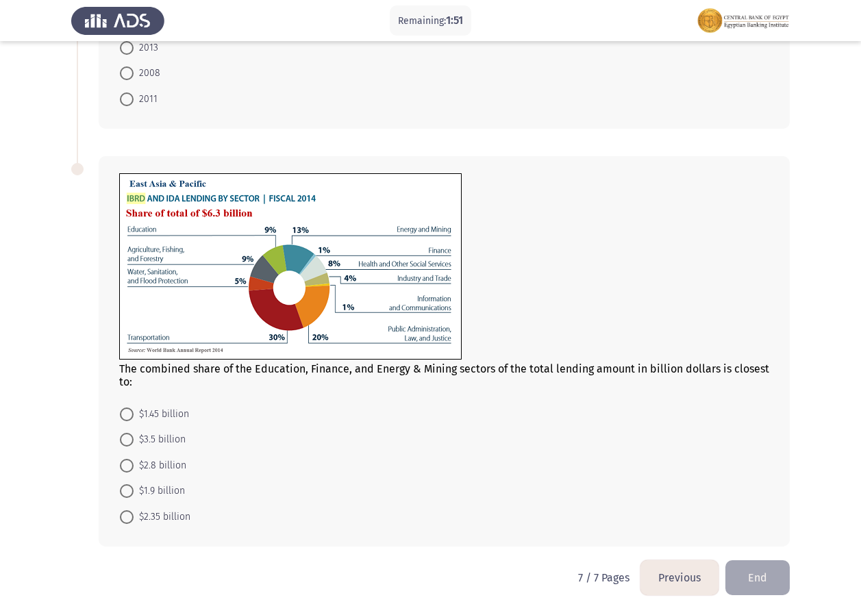
click at [164, 464] on span "$2.8 billion" at bounding box center [160, 466] width 53 height 16
click at [134, 464] on input "$2.8 billion" at bounding box center [127, 466] width 14 height 14
radio input "true"
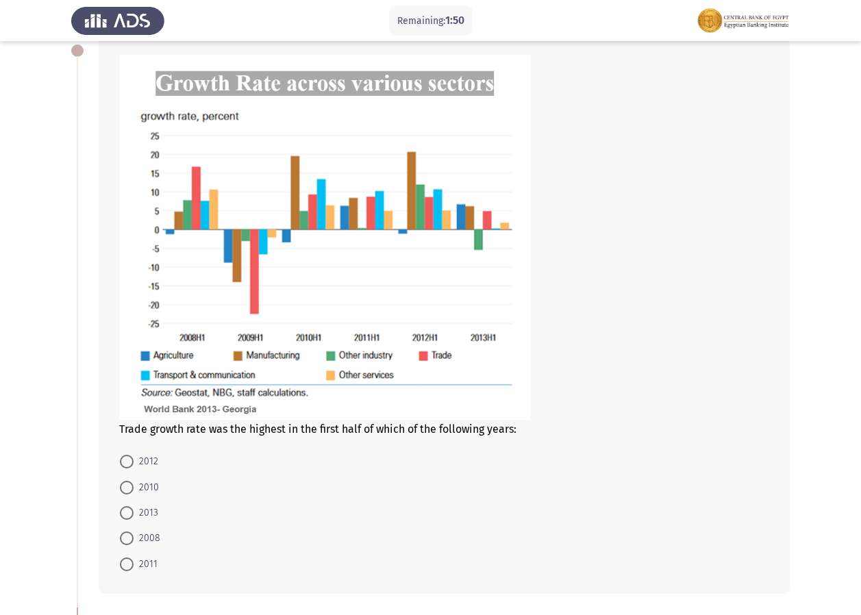
scroll to position [43, 0]
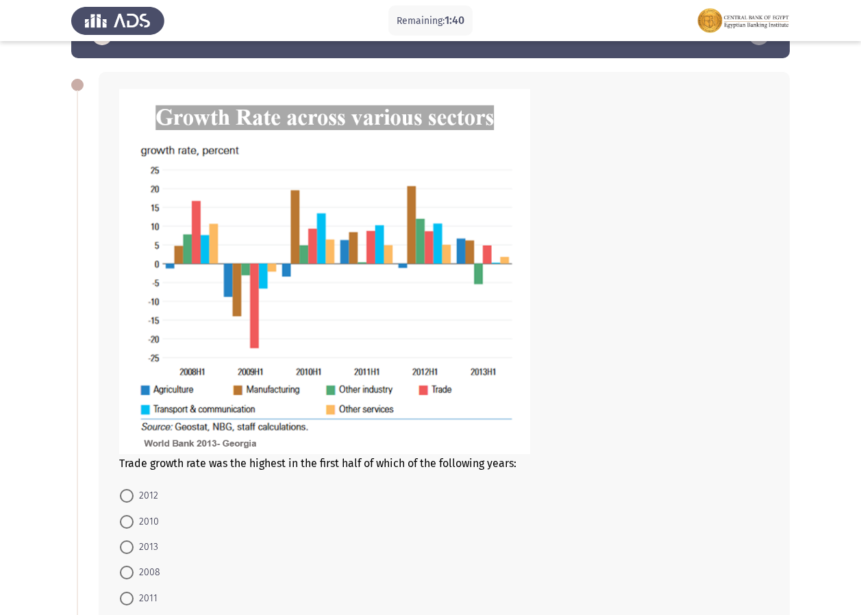
click at [136, 546] on span "2013" at bounding box center [146, 547] width 25 height 16
click at [134, 546] on input "2013" at bounding box center [127, 547] width 14 height 14
radio input "true"
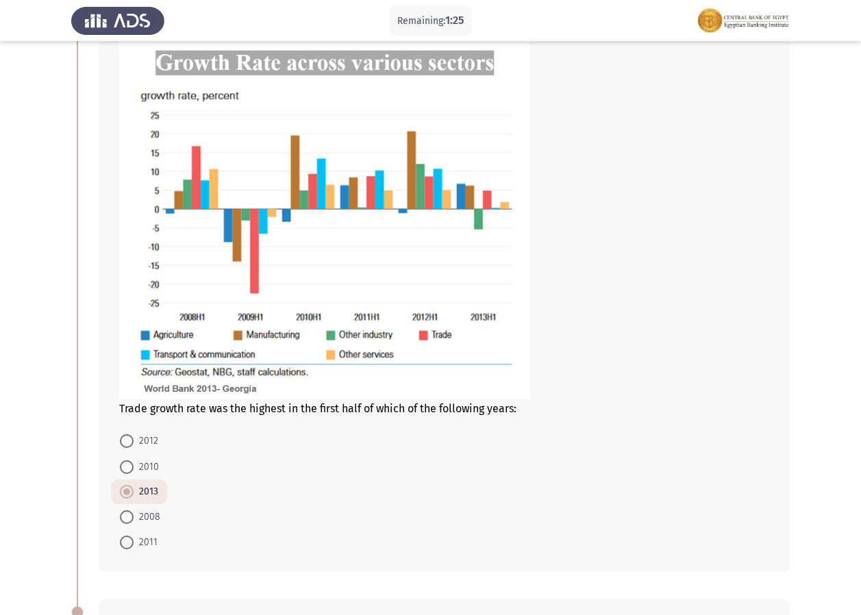
scroll to position [75, 0]
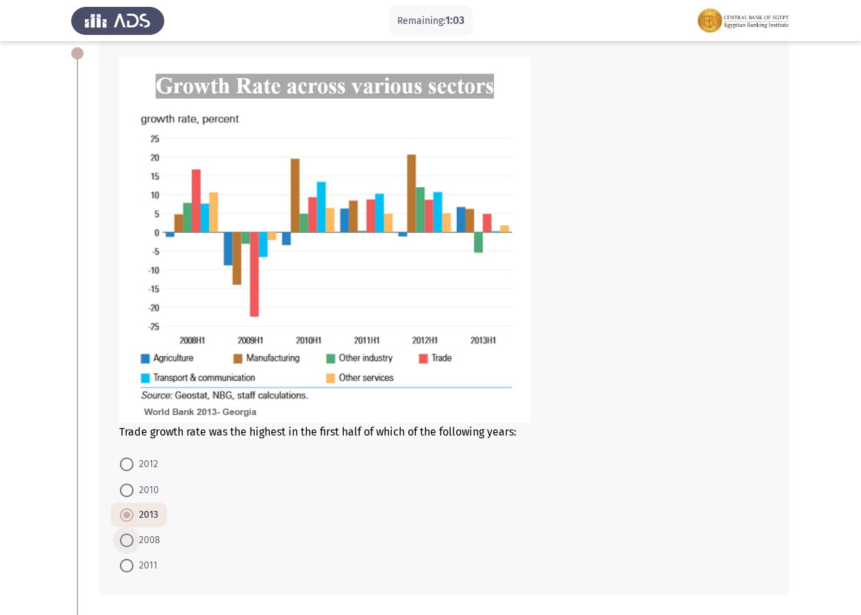
click at [145, 540] on span "2008" at bounding box center [147, 540] width 27 height 16
click at [134, 540] on input "2008" at bounding box center [127, 541] width 14 height 14
radio input "true"
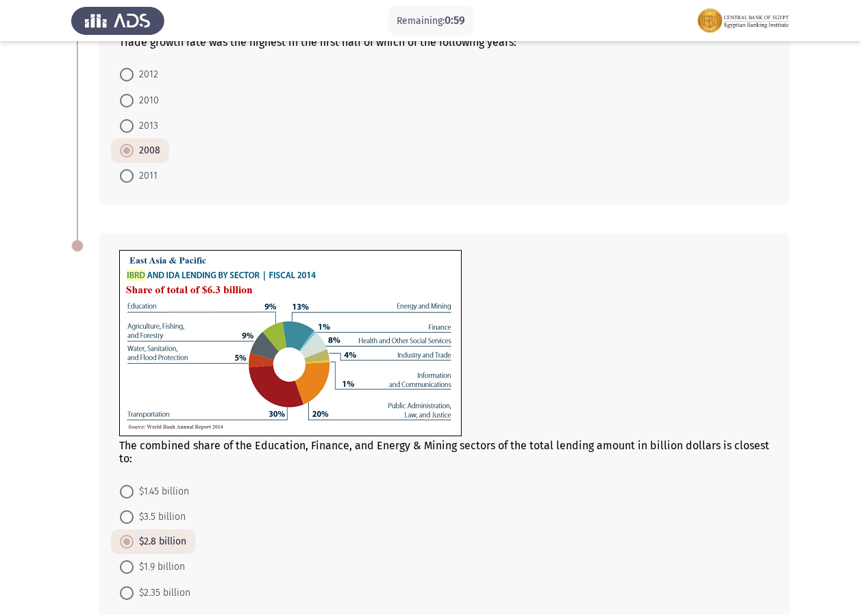
scroll to position [540, 0]
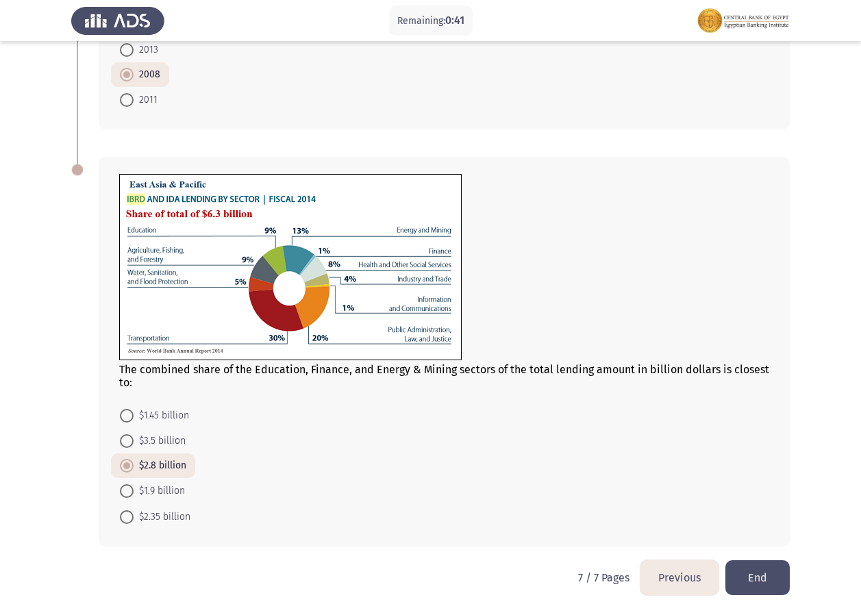
click at [405, 235] on img at bounding box center [290, 267] width 342 height 186
click at [164, 418] on span "$1.45 billion" at bounding box center [161, 416] width 55 height 16
click at [134, 418] on input "$1.45 billion" at bounding box center [127, 416] width 14 height 14
radio input "true"
click at [678, 575] on button "Previous" at bounding box center [679, 577] width 78 height 35
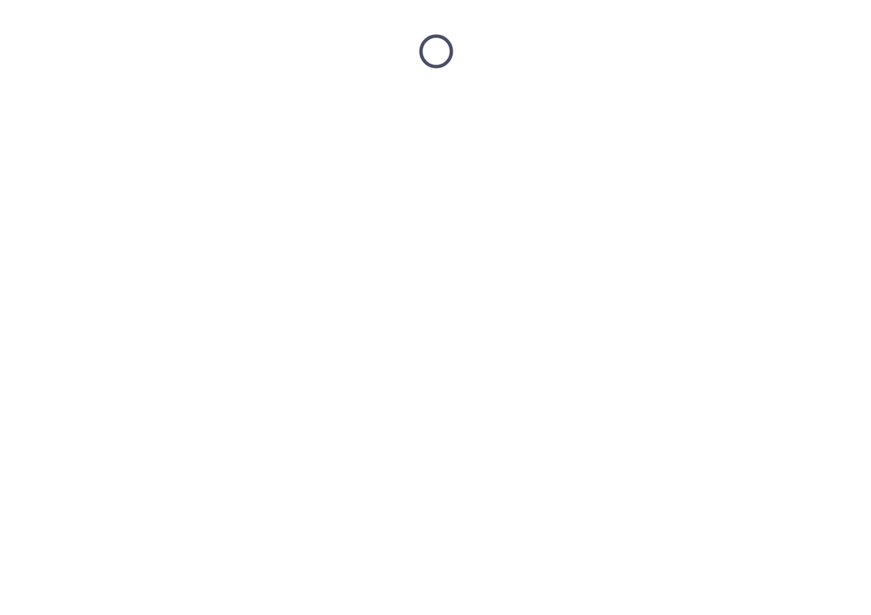
scroll to position [0, 0]
